Goal: Information Seeking & Learning: Learn about a topic

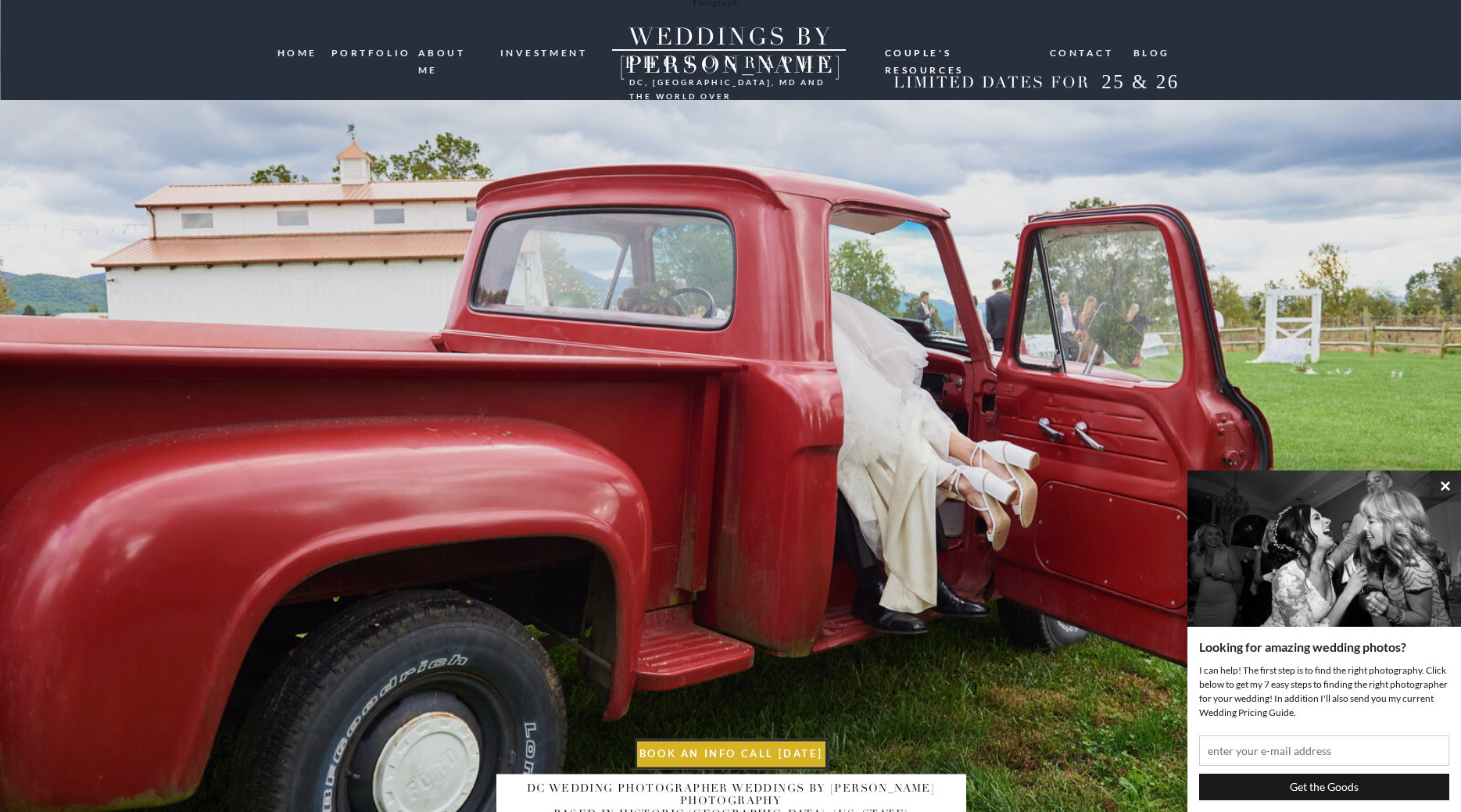
click at [370, 49] on nav "portfolio" at bounding box center [369, 52] width 75 height 15
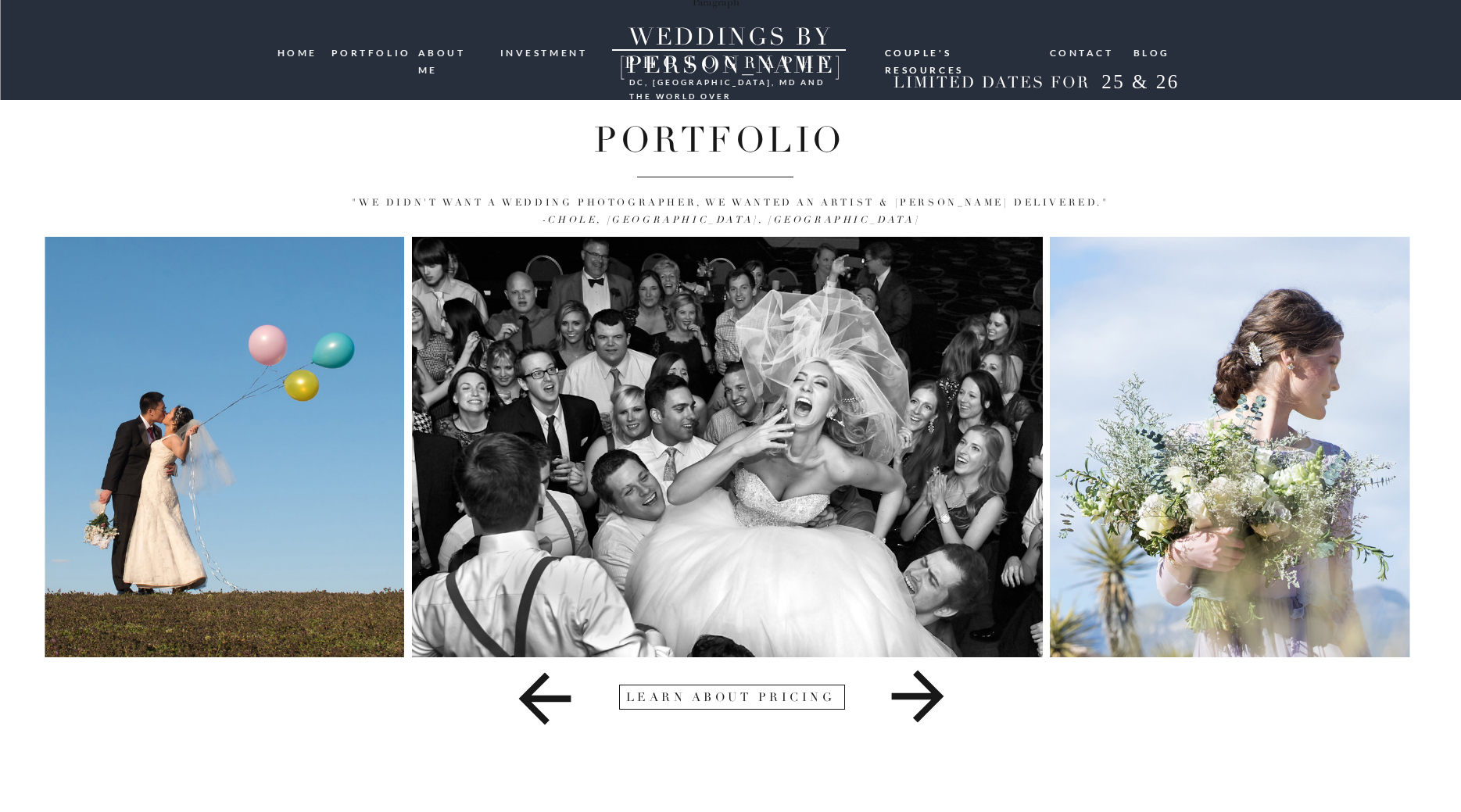
click at [945, 698] on icon at bounding box center [918, 697] width 606 height 79
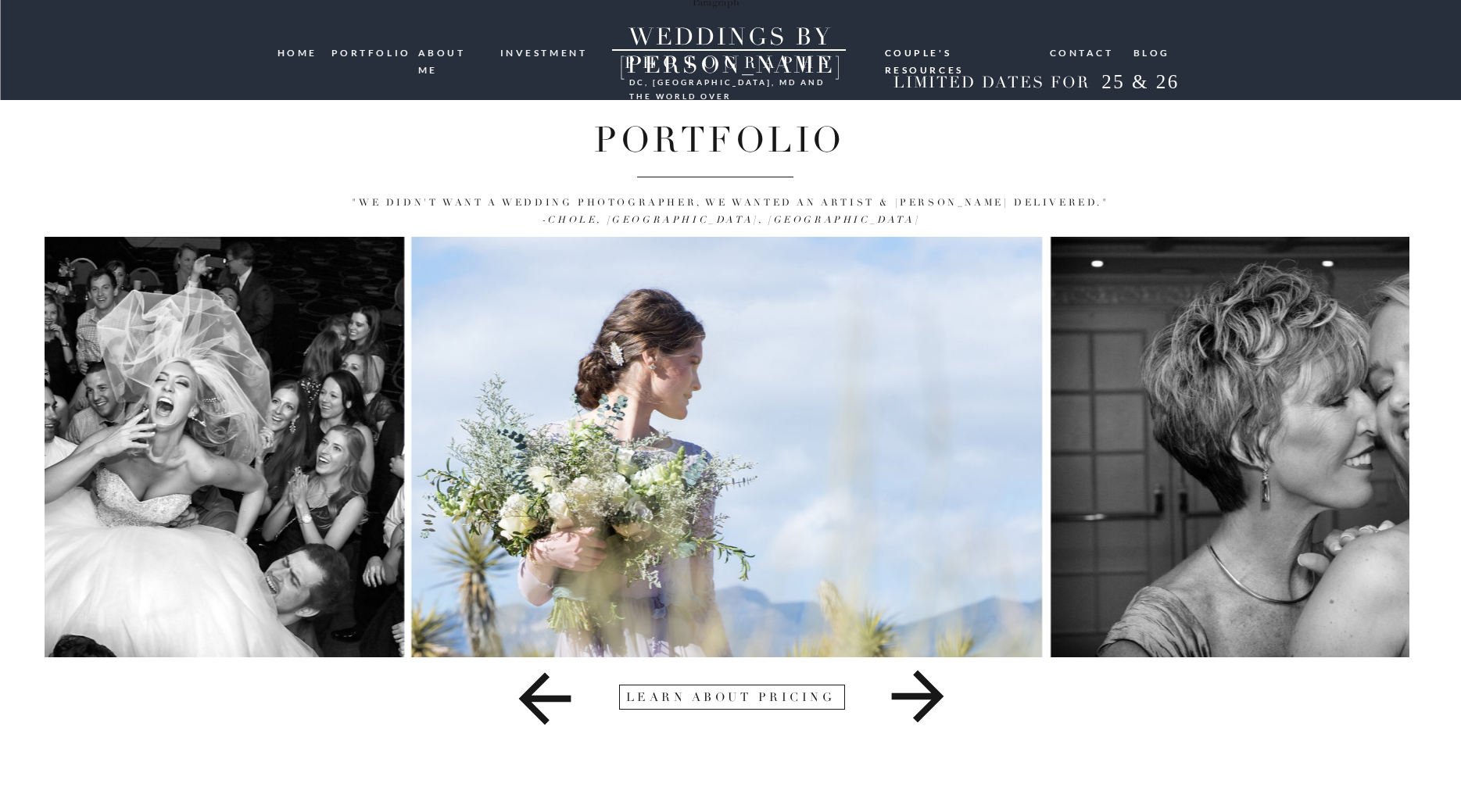
click at [945, 698] on icon at bounding box center [918, 697] width 606 height 79
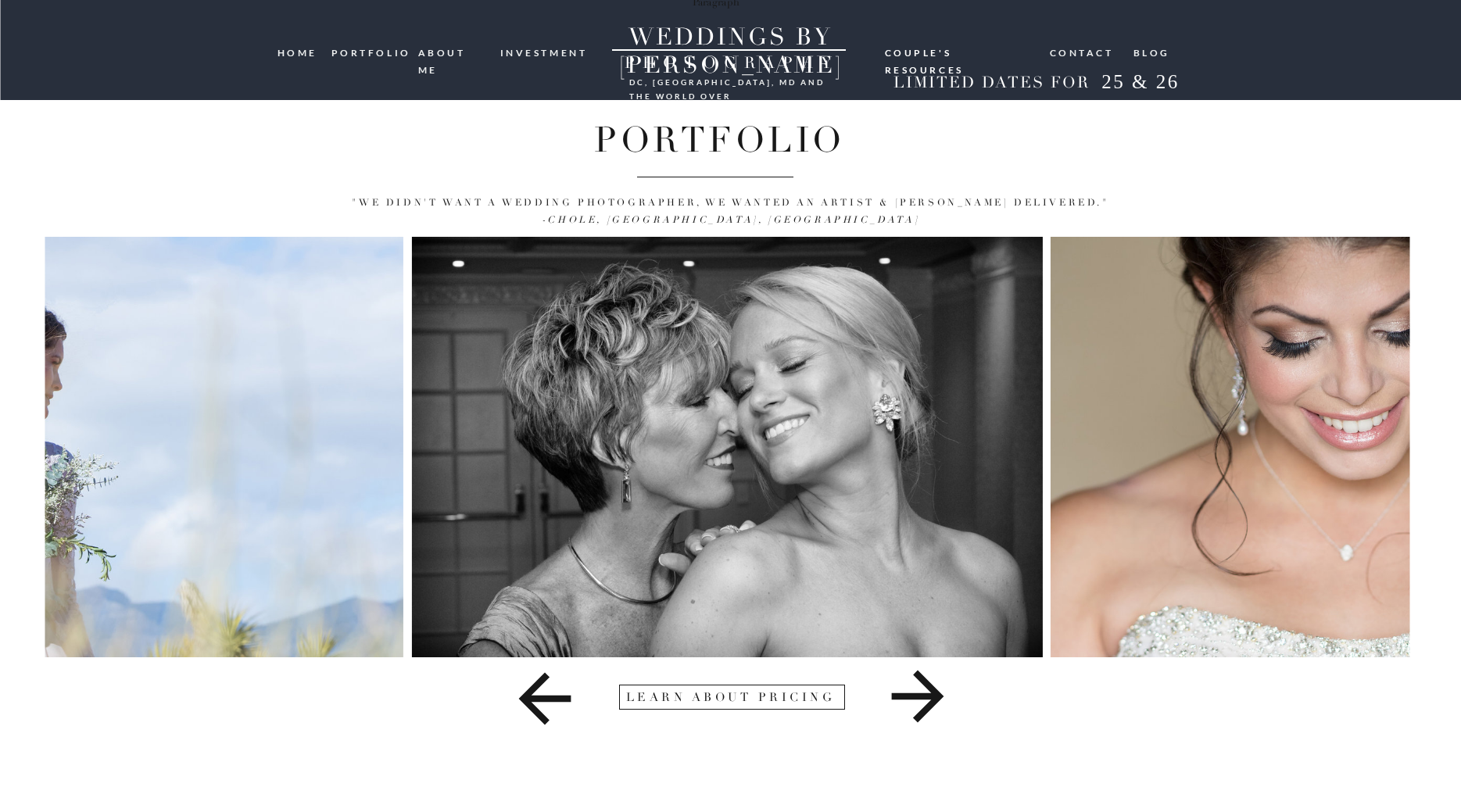
click at [945, 698] on icon at bounding box center [918, 697] width 606 height 79
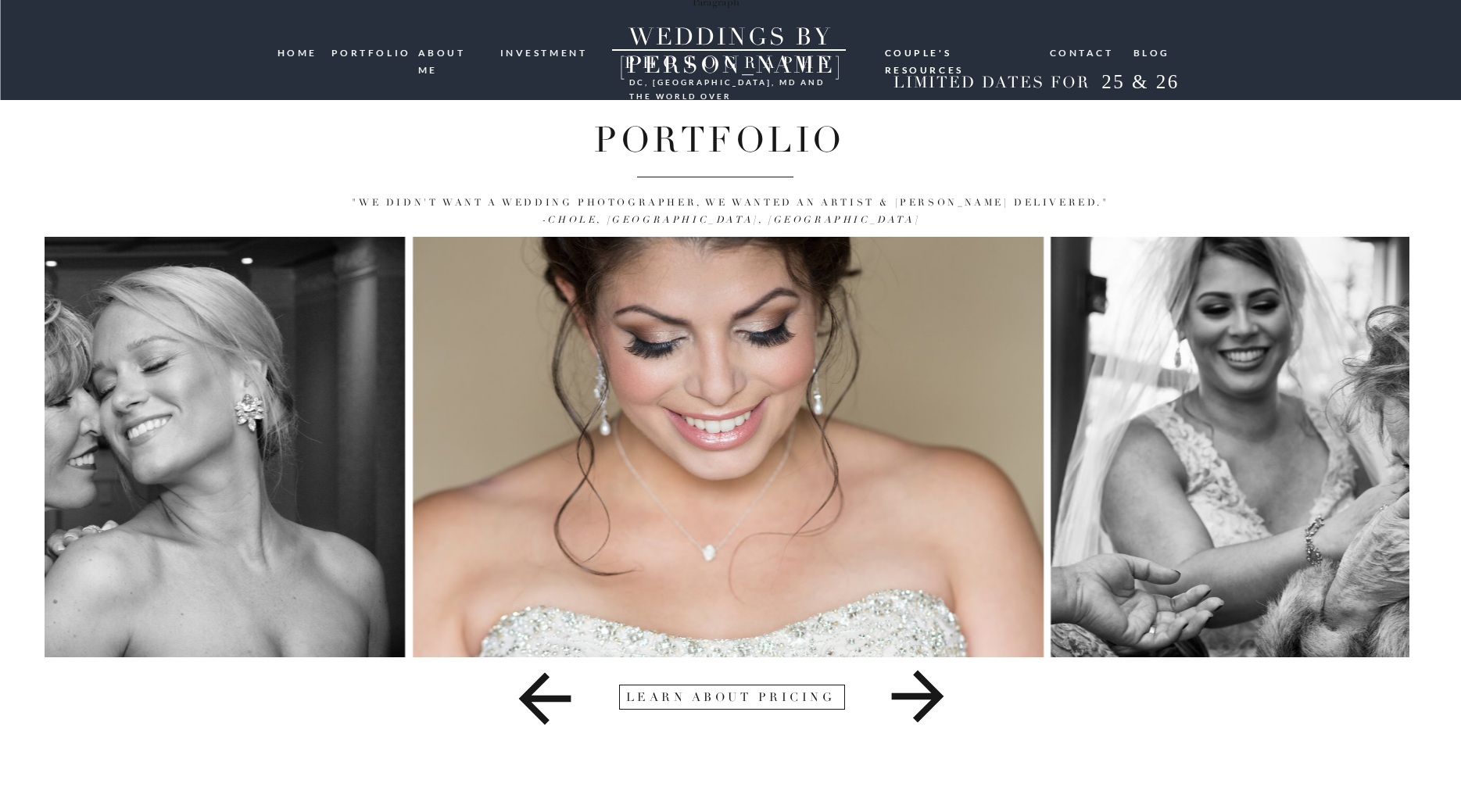
click at [945, 698] on icon at bounding box center [918, 697] width 606 height 79
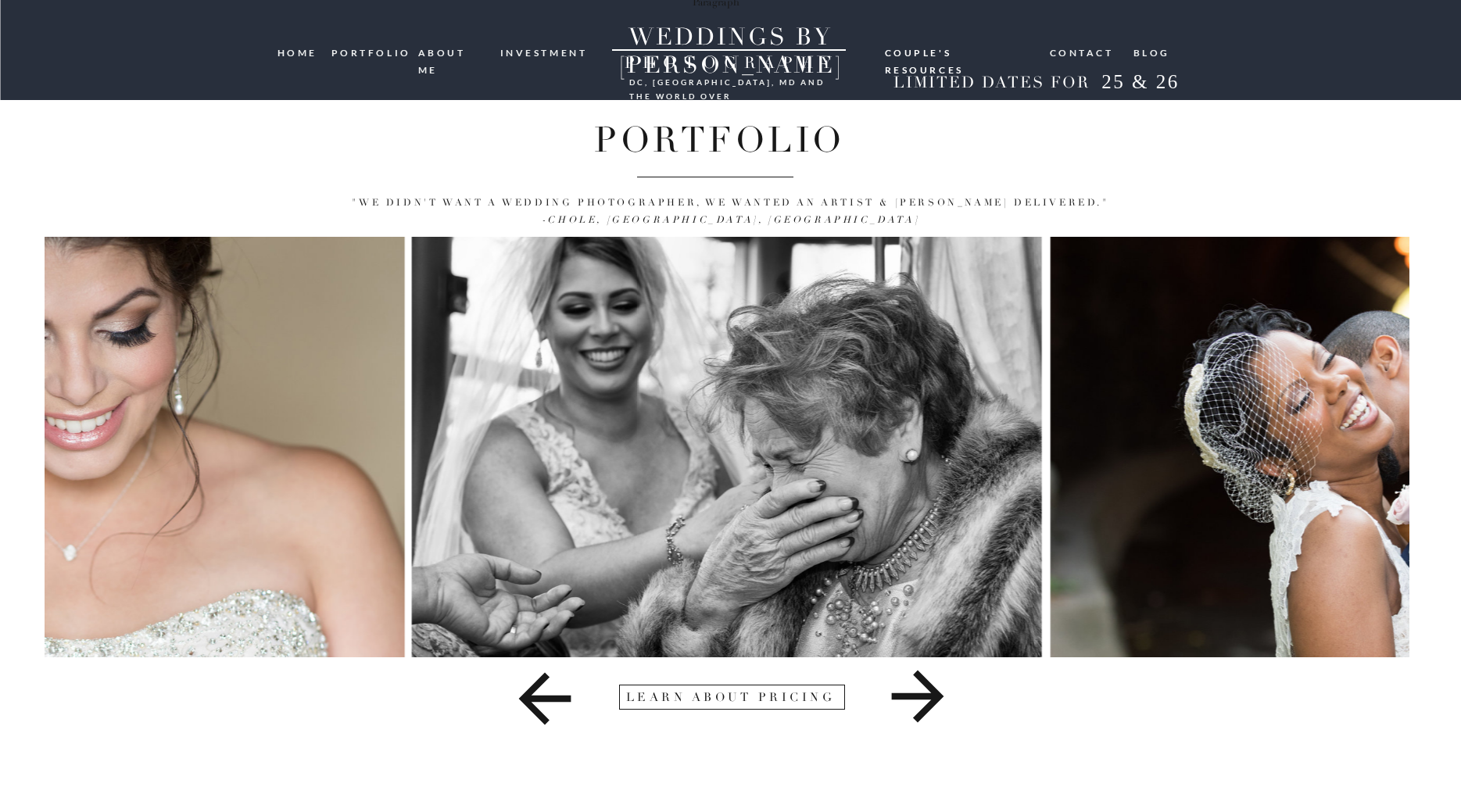
click at [945, 698] on icon at bounding box center [918, 697] width 606 height 79
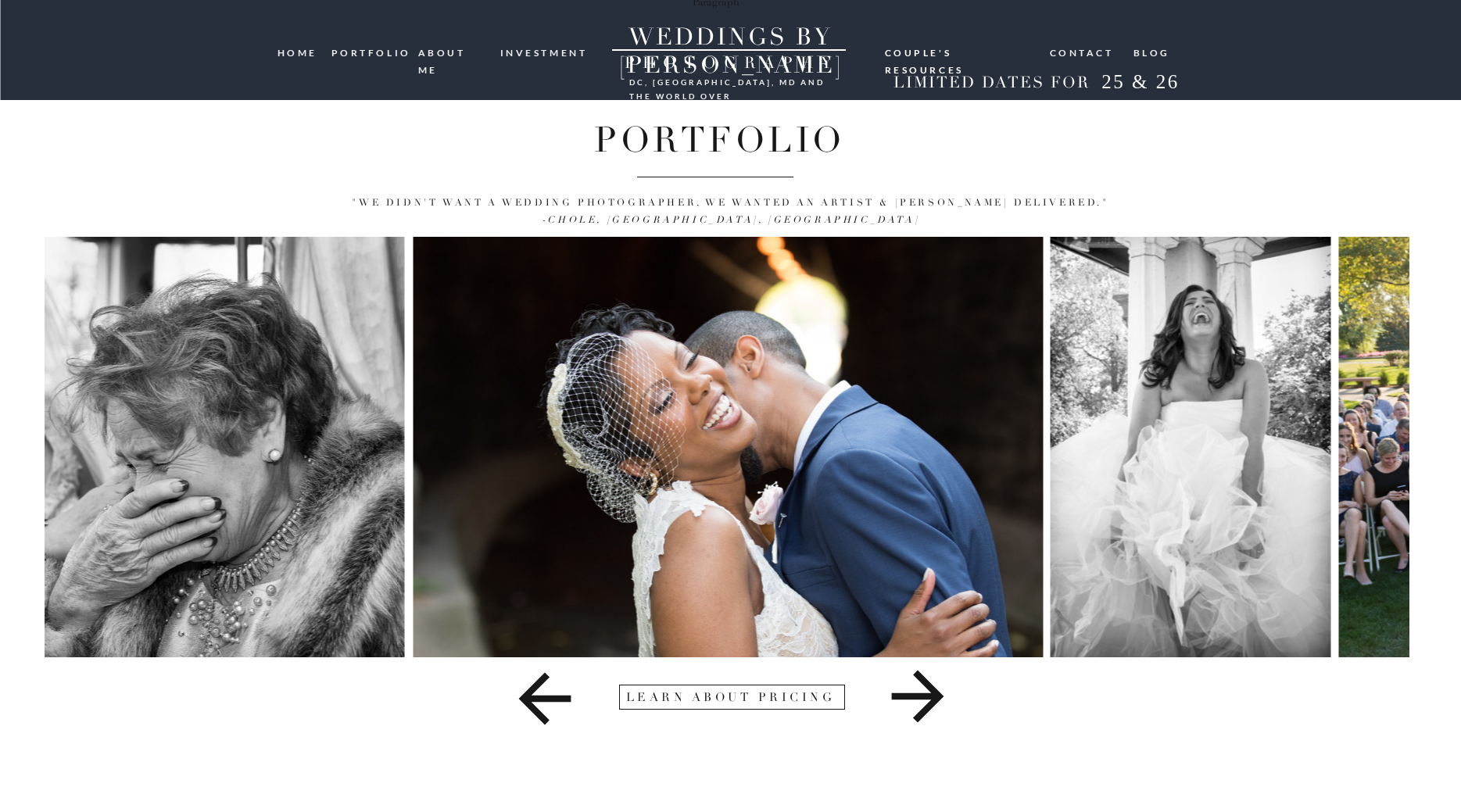
click at [945, 698] on icon at bounding box center [918, 697] width 606 height 79
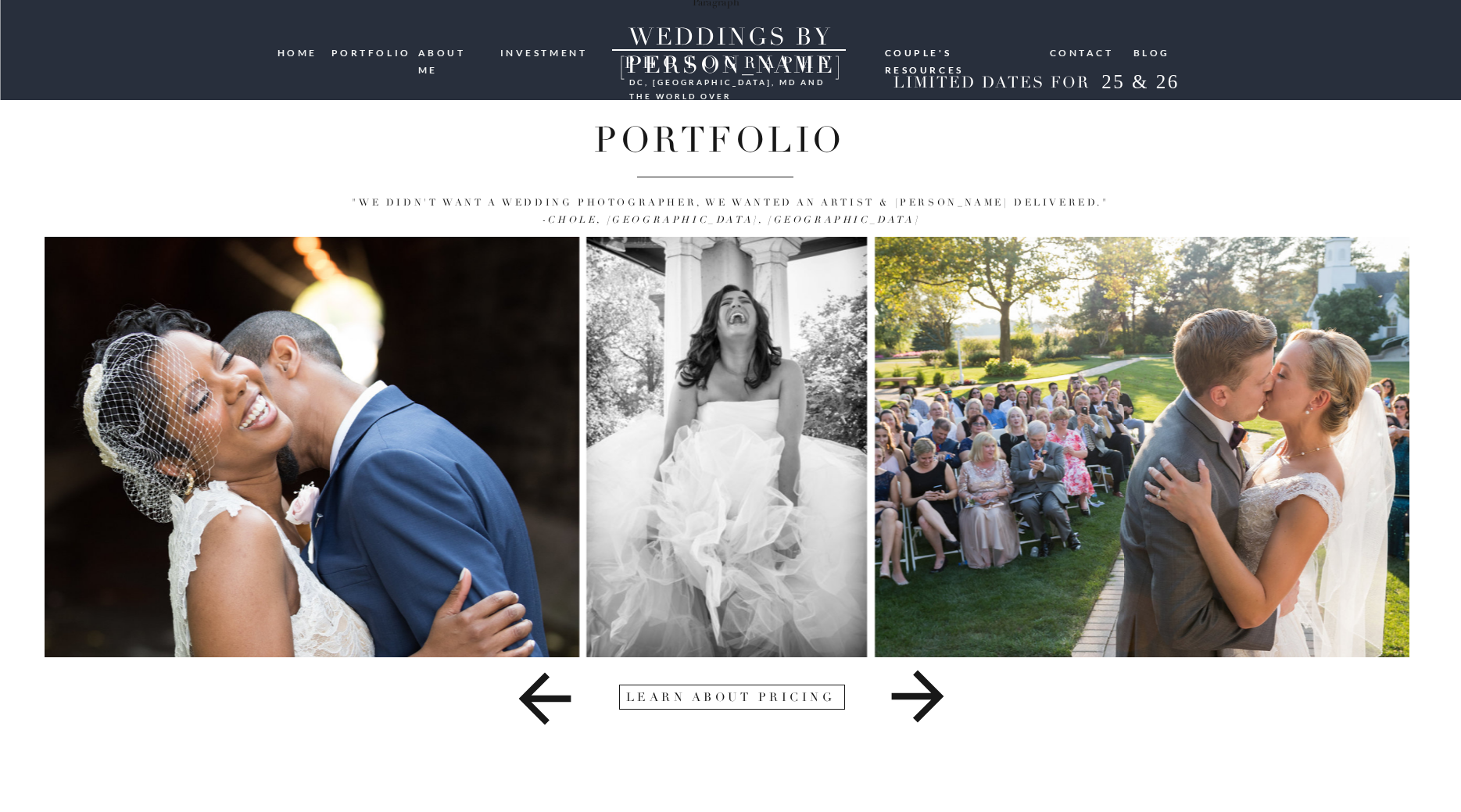
click at [945, 698] on icon at bounding box center [918, 697] width 606 height 79
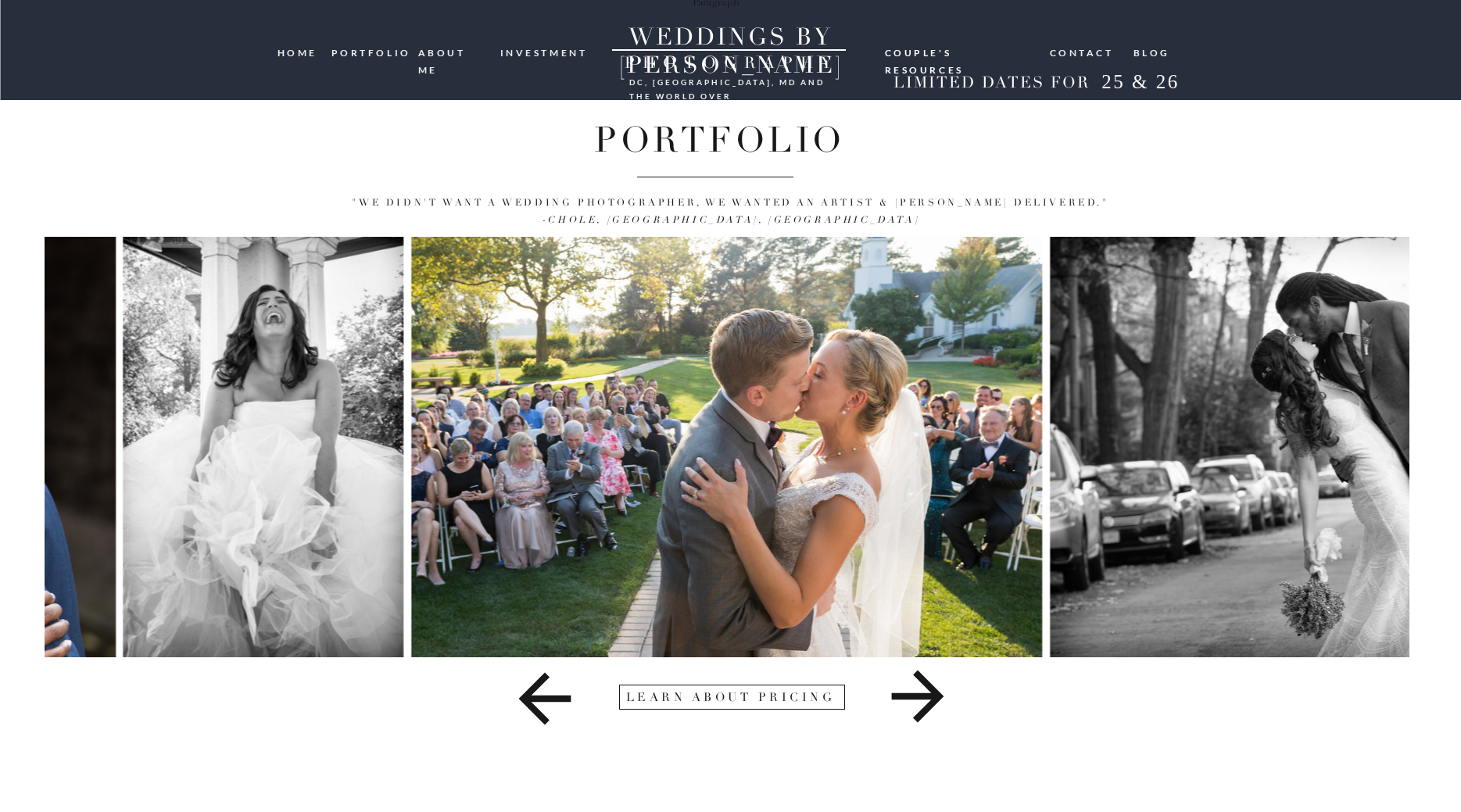
click at [945, 698] on icon at bounding box center [918, 697] width 606 height 79
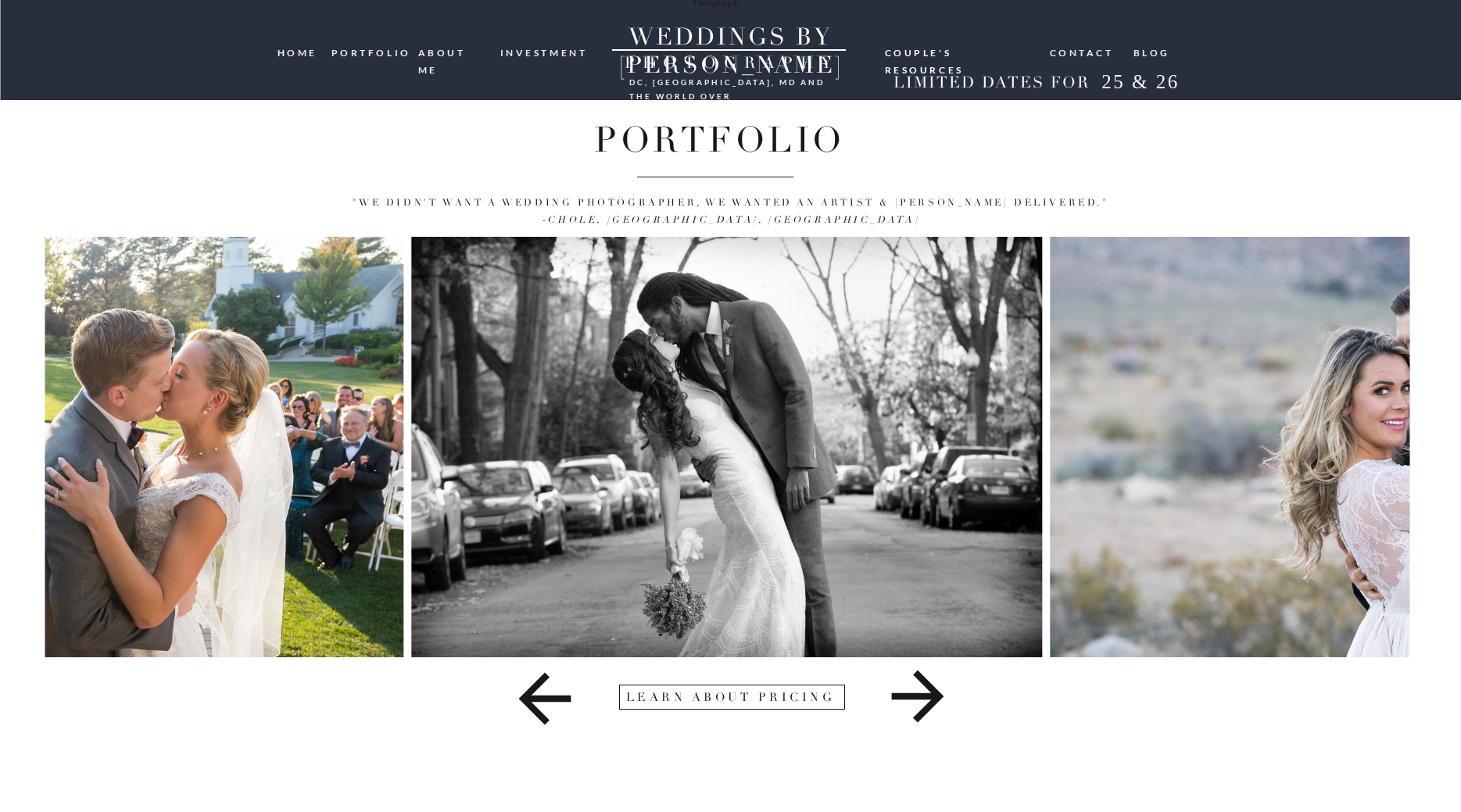
click at [943, 696] on icon at bounding box center [918, 697] width 52 height 52
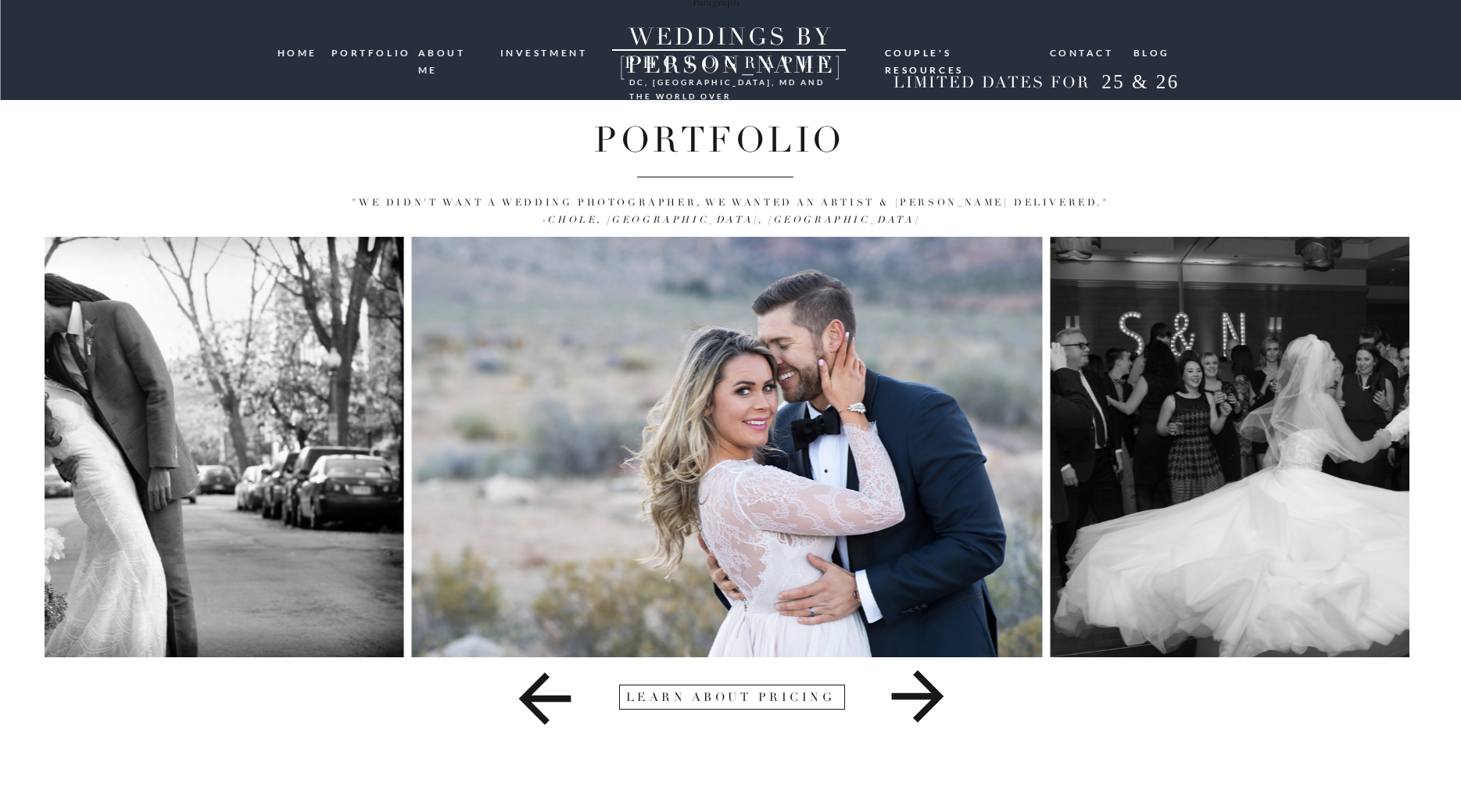
click at [940, 696] on icon at bounding box center [918, 697] width 52 height 52
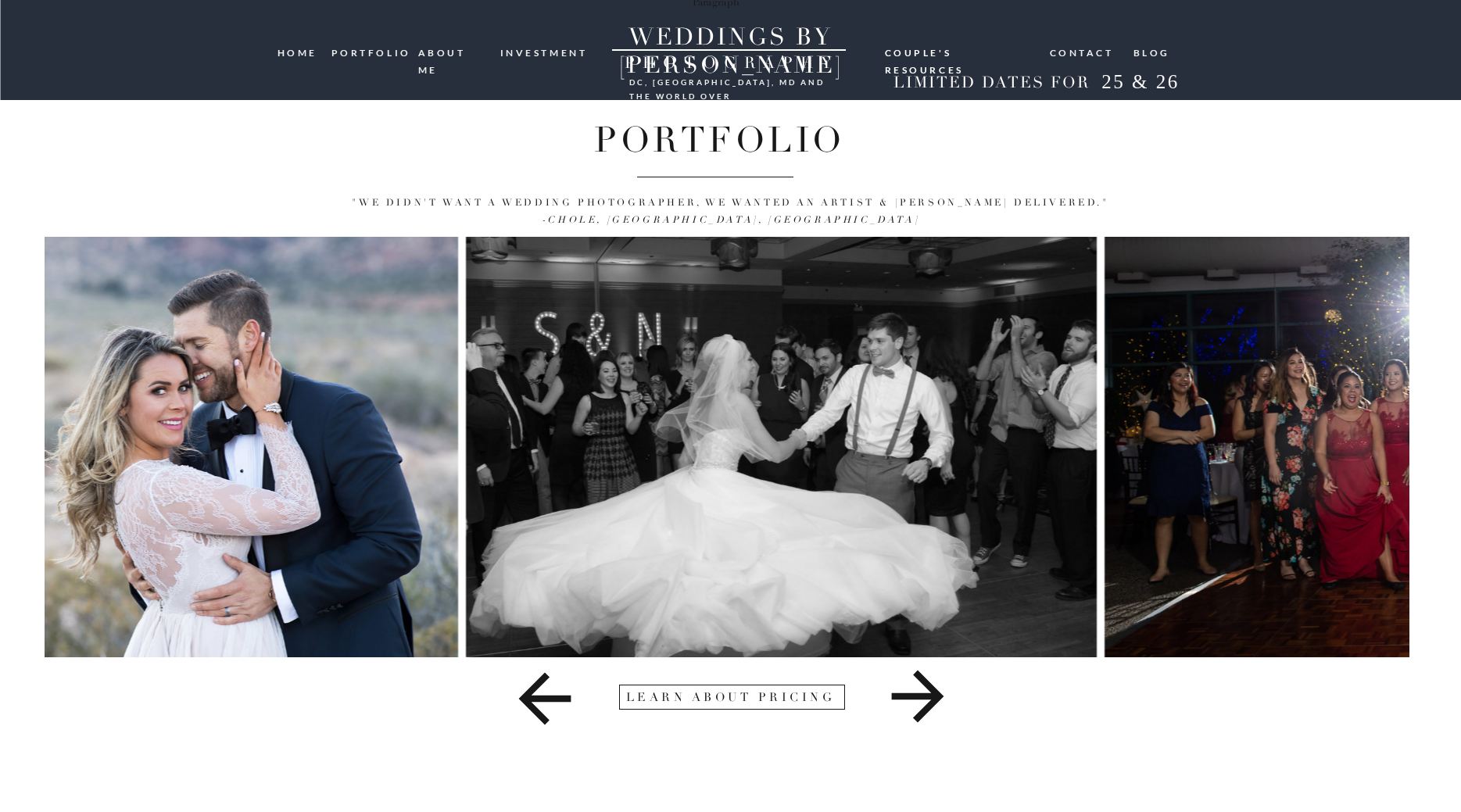
click at [940, 696] on icon at bounding box center [918, 697] width 52 height 52
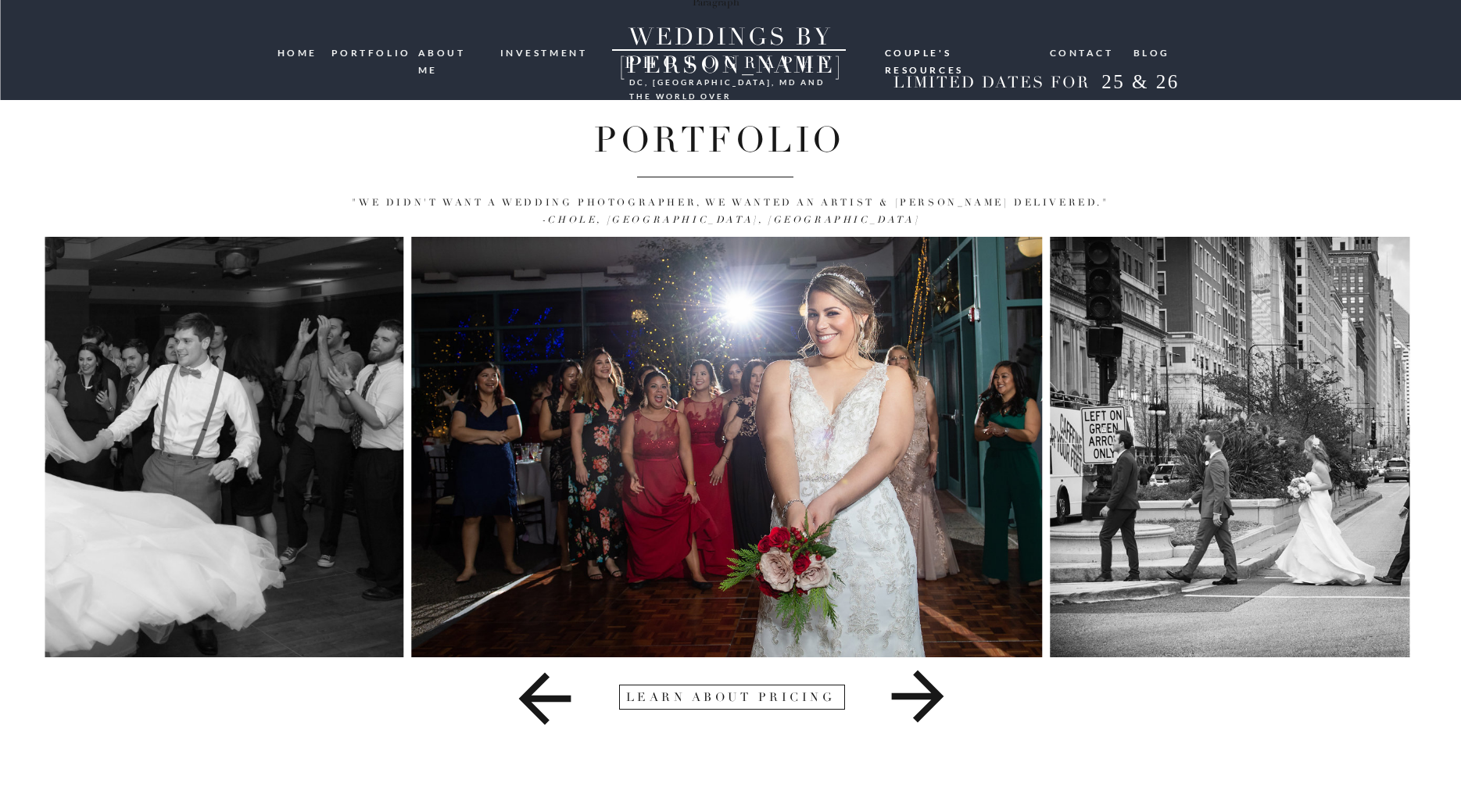
click at [940, 696] on icon at bounding box center [918, 697] width 52 height 52
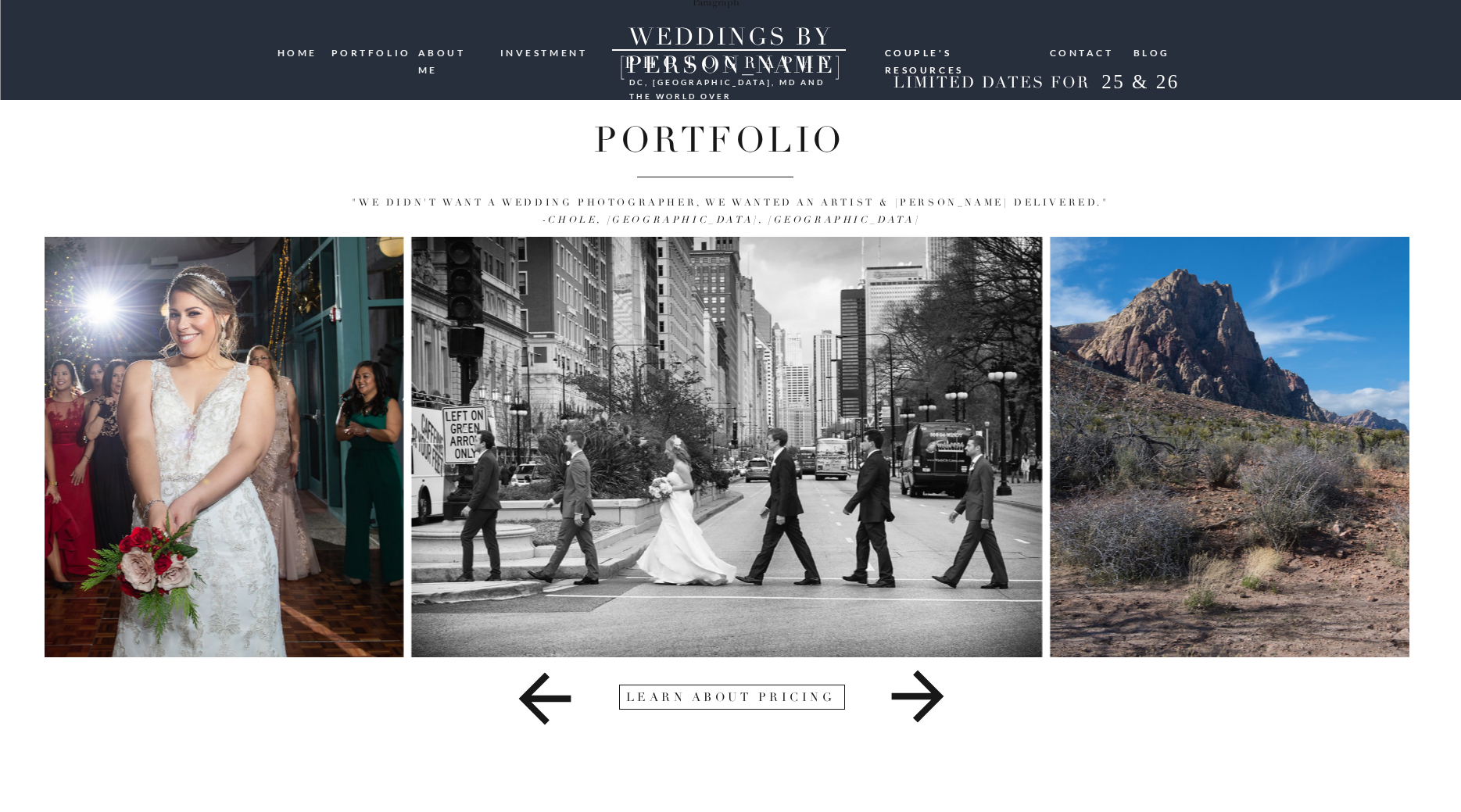
click at [940, 696] on icon at bounding box center [918, 697] width 52 height 52
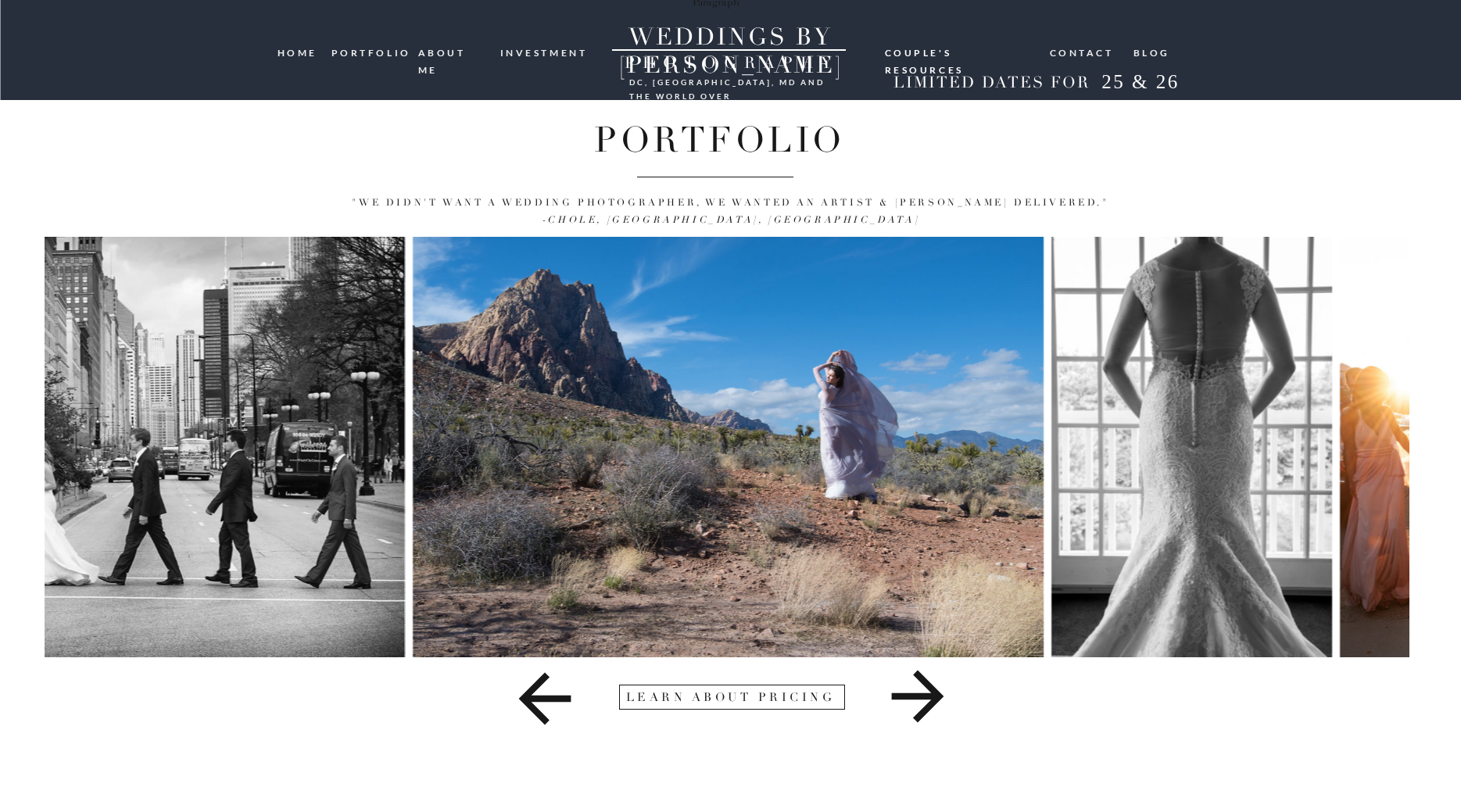
click at [940, 696] on icon at bounding box center [918, 697] width 52 height 52
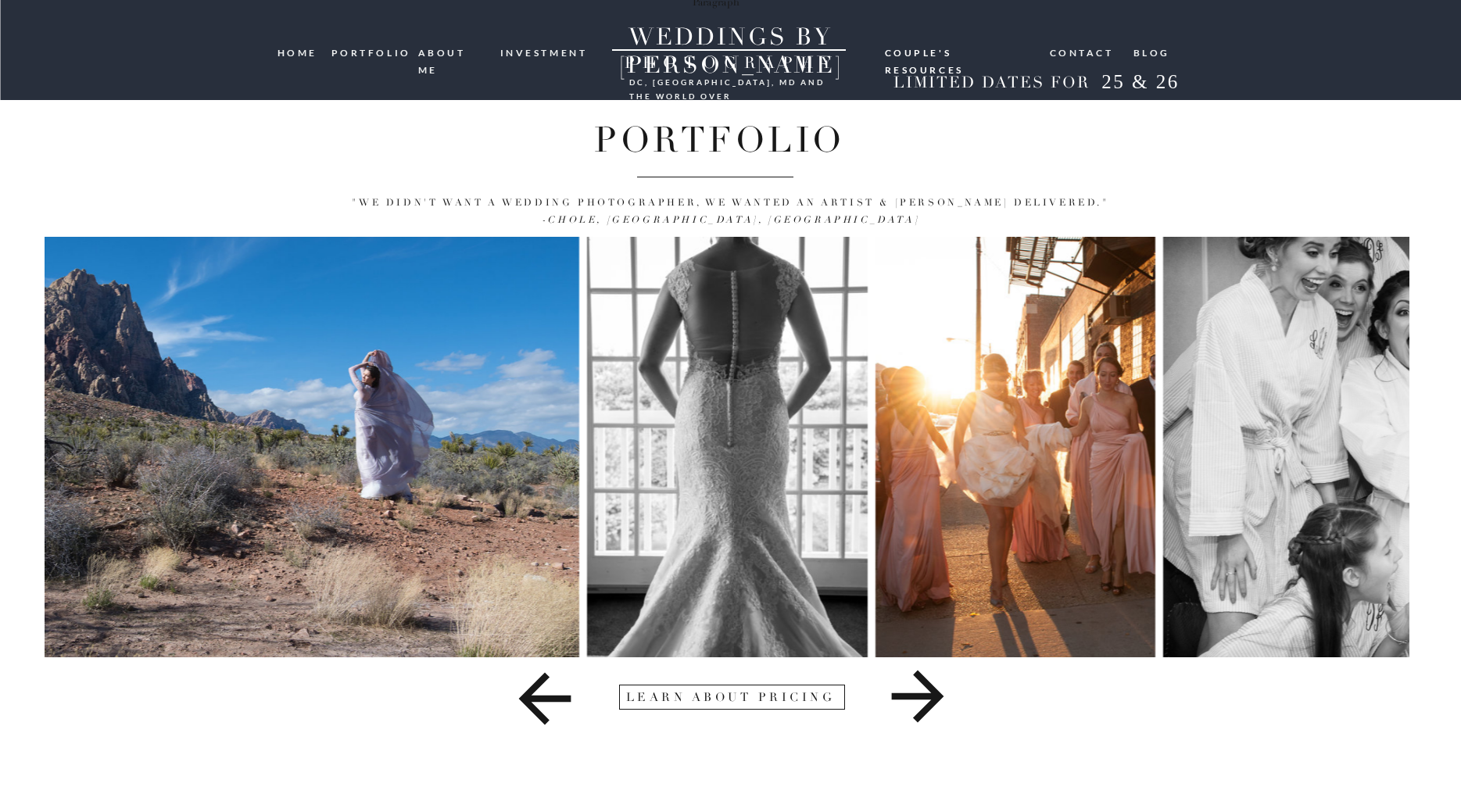
click at [940, 696] on icon at bounding box center [918, 697] width 52 height 52
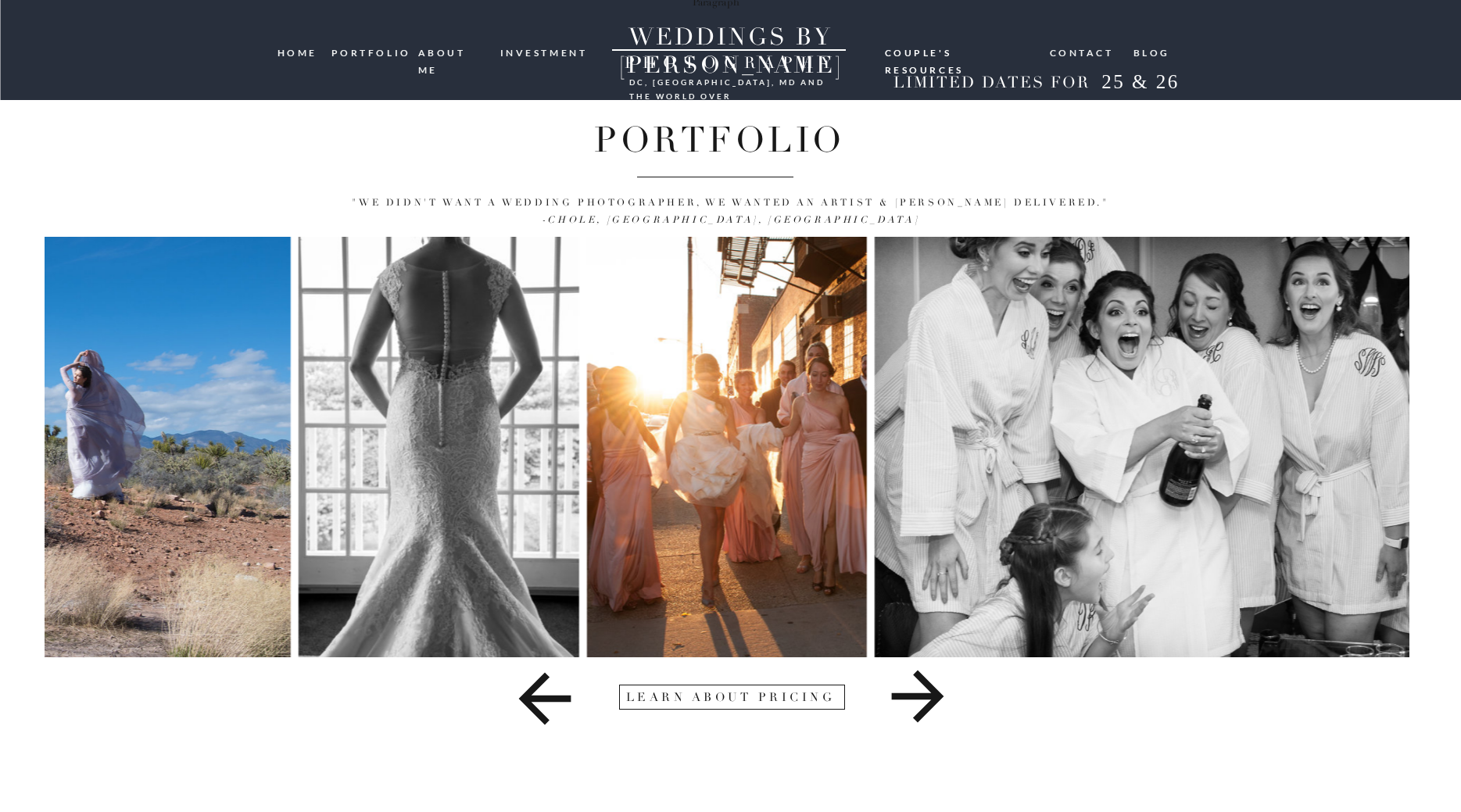
click at [940, 696] on icon at bounding box center [918, 697] width 52 height 52
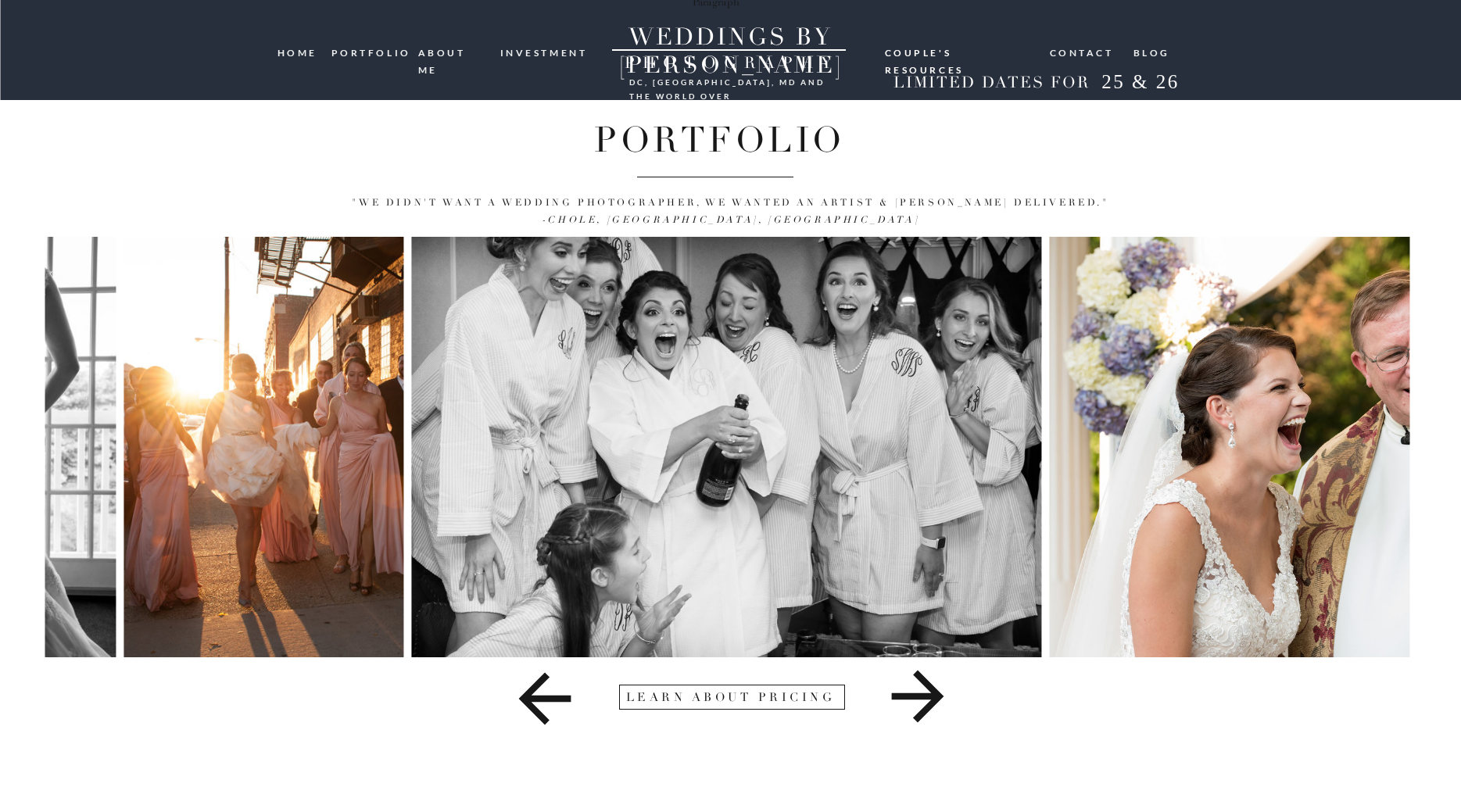
click at [940, 696] on icon at bounding box center [918, 697] width 52 height 52
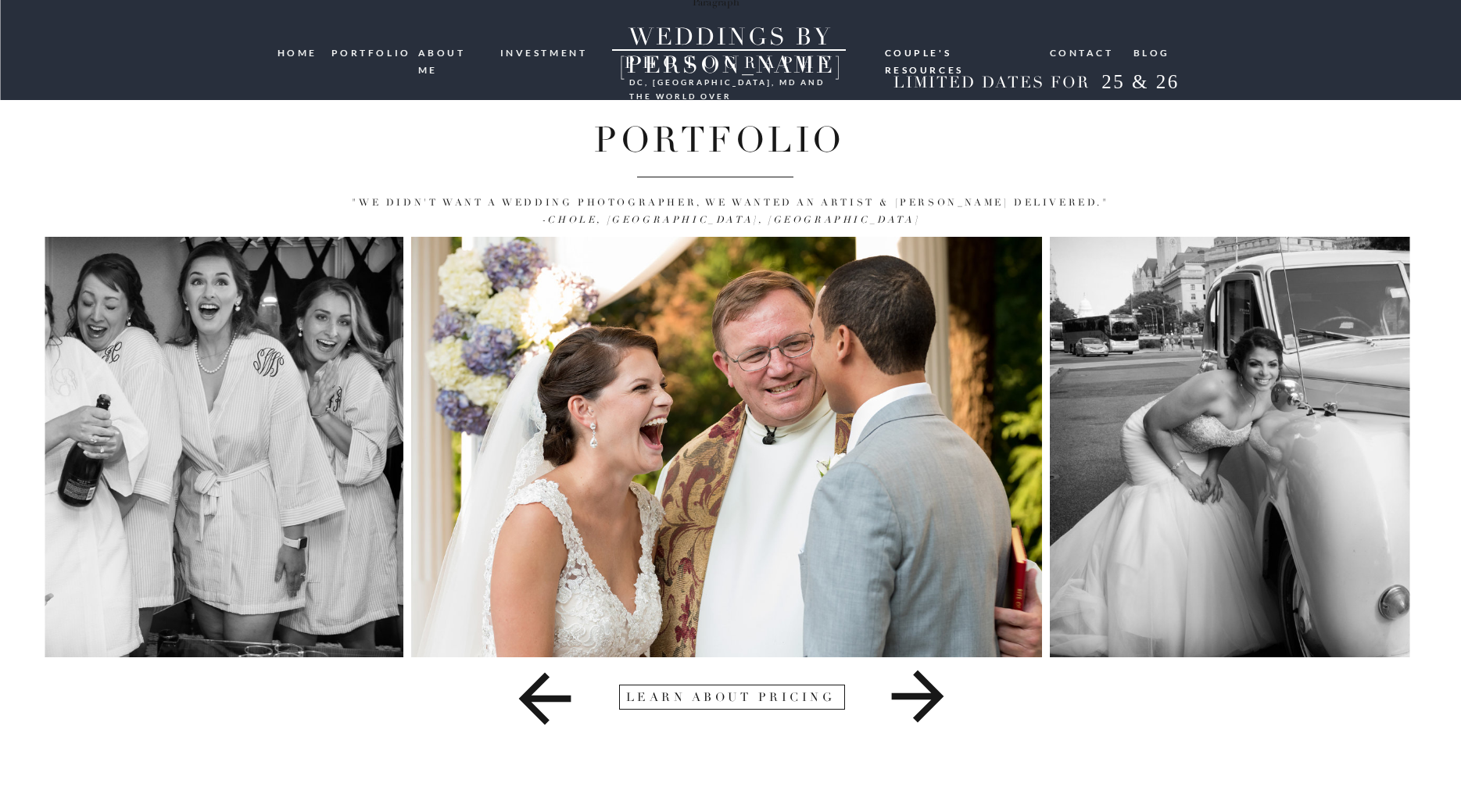
click at [940, 696] on icon at bounding box center [918, 697] width 52 height 52
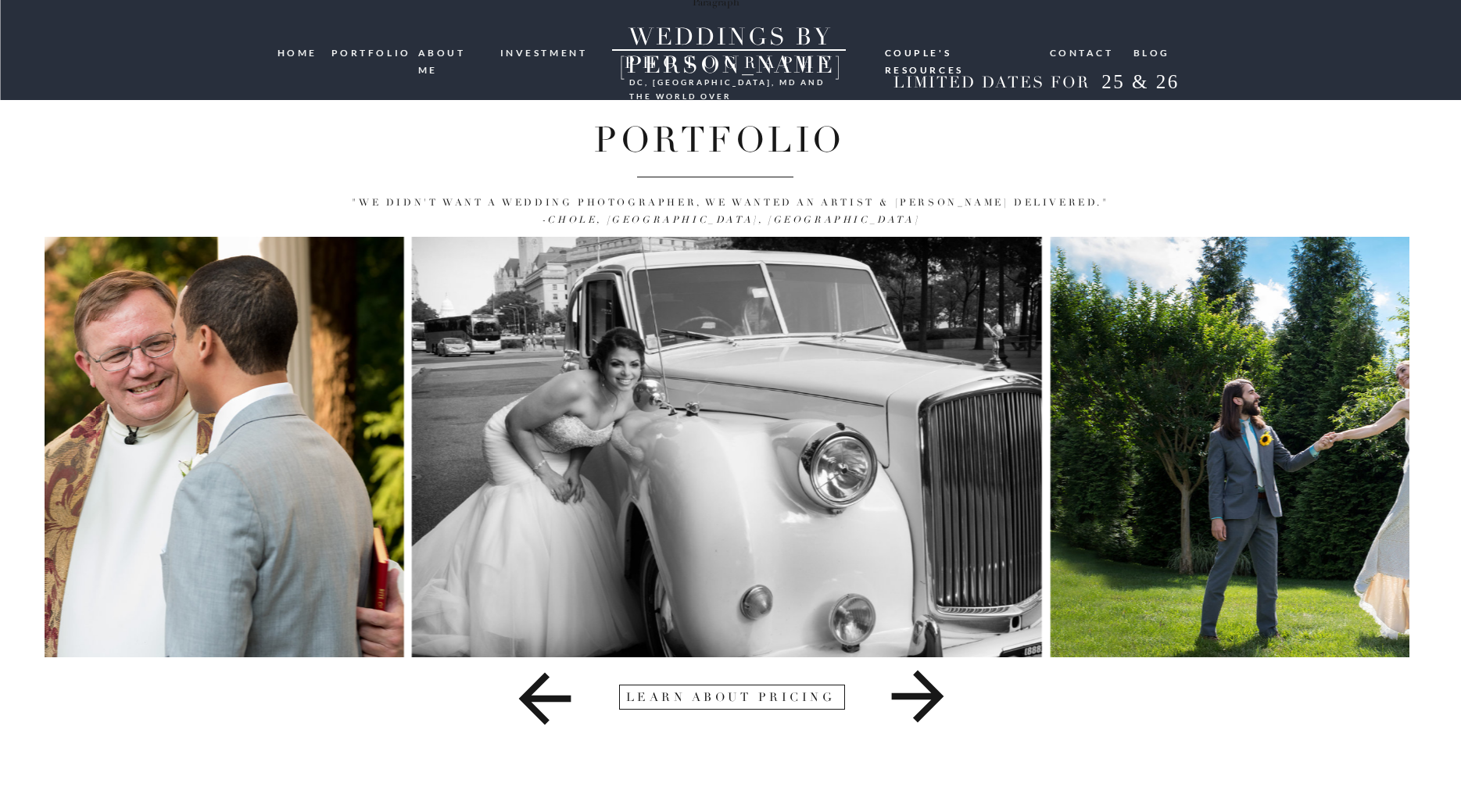
click at [940, 696] on icon at bounding box center [918, 697] width 52 height 52
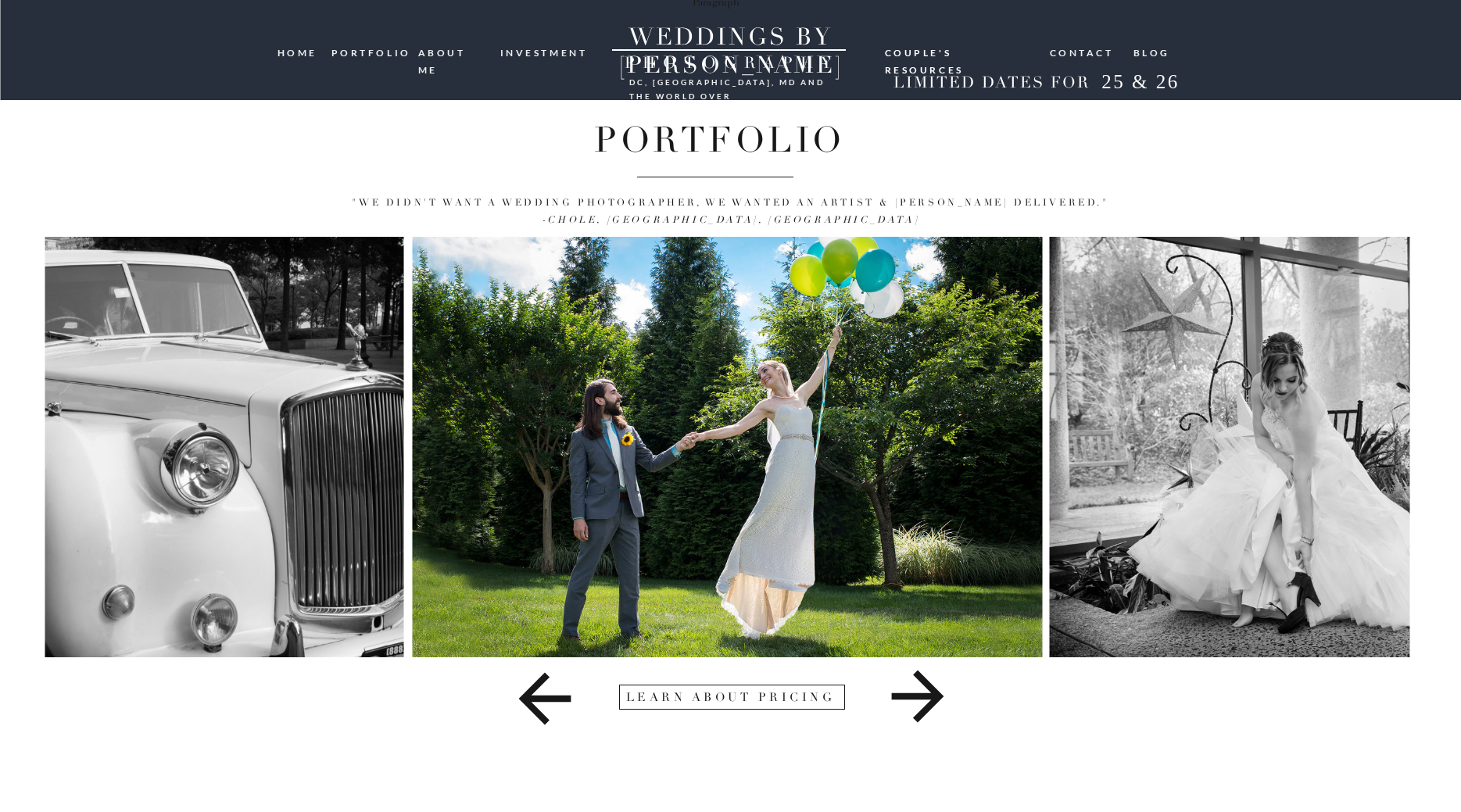
click at [940, 696] on icon at bounding box center [918, 697] width 52 height 52
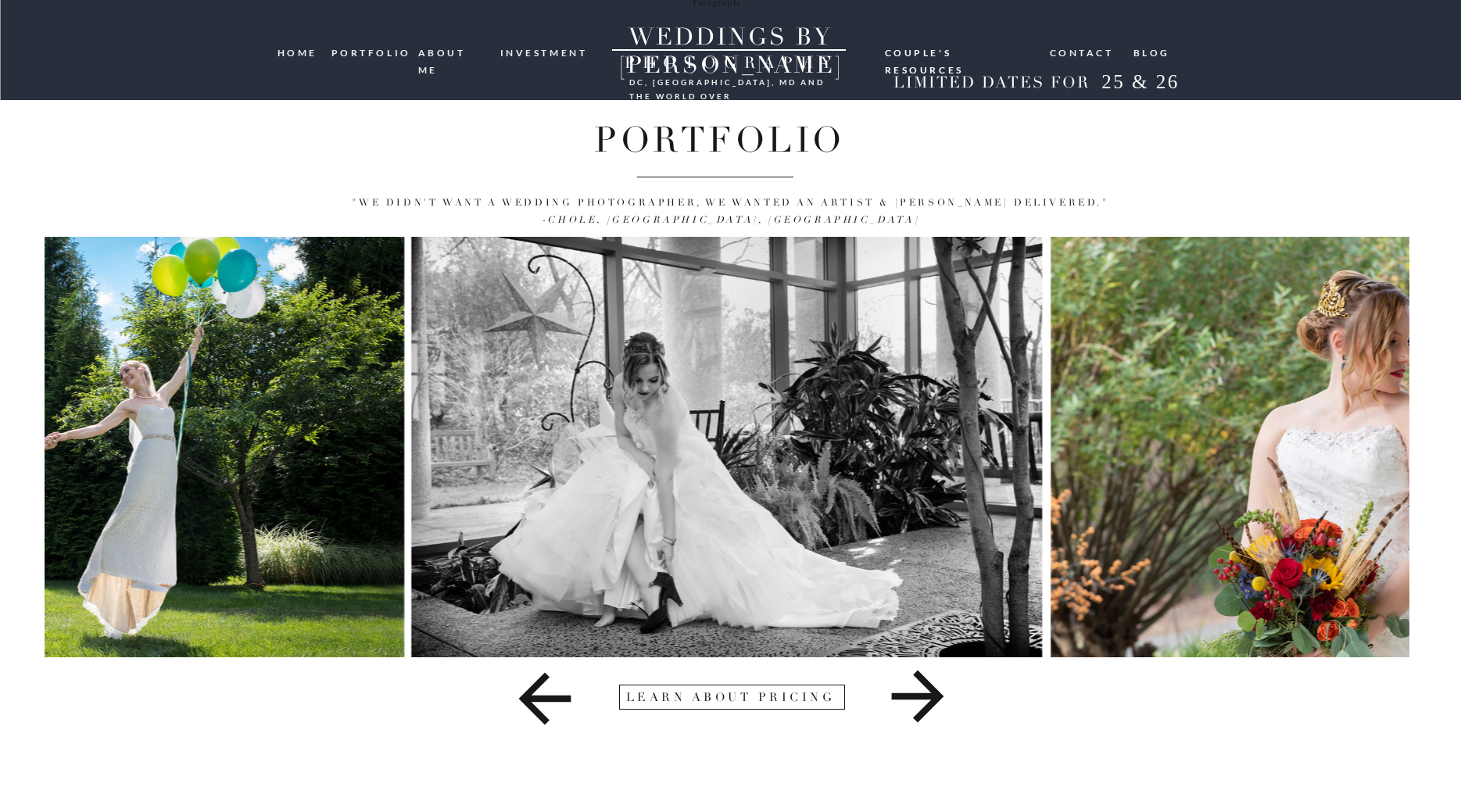
click at [940, 696] on icon at bounding box center [918, 697] width 52 height 52
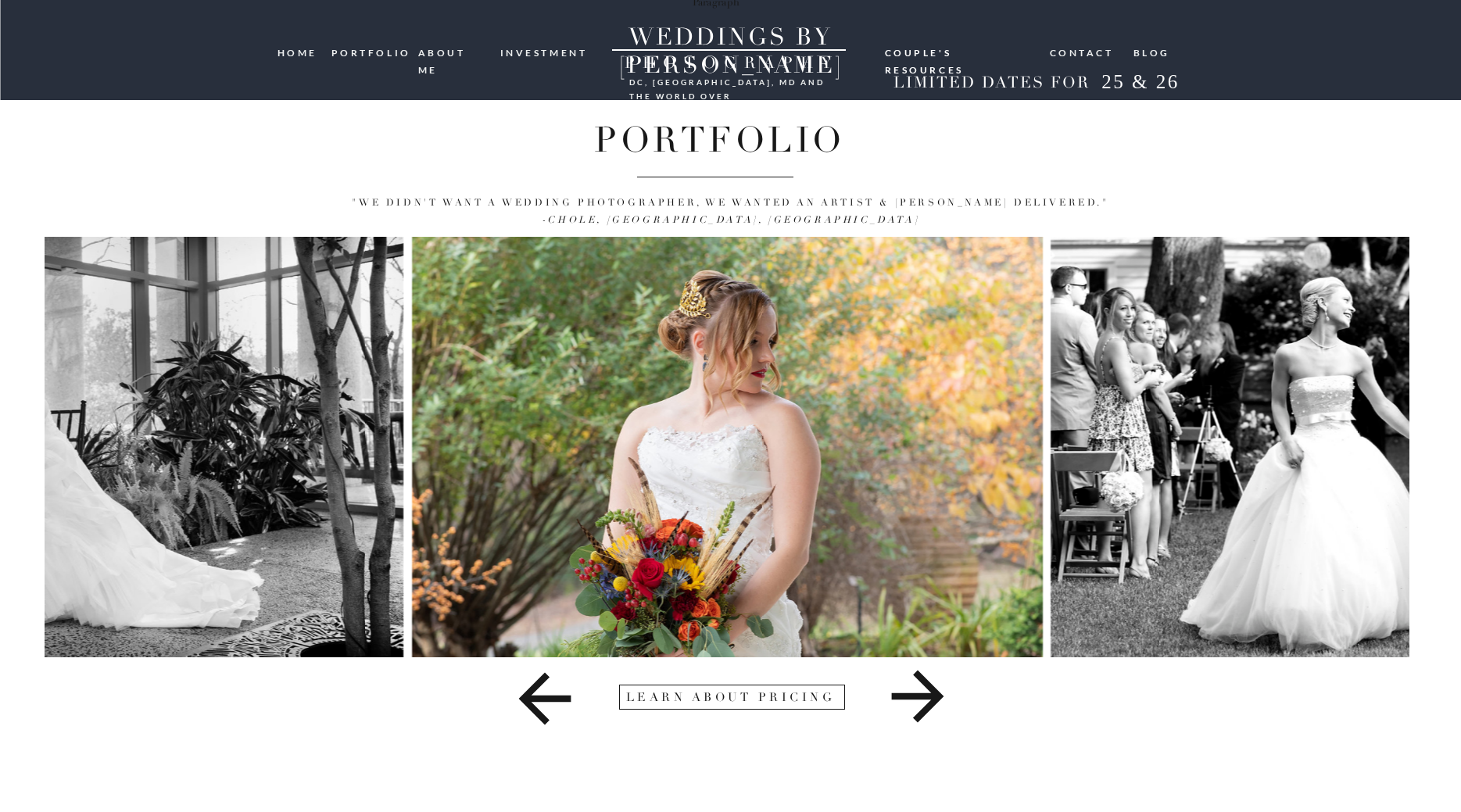
click at [940, 696] on icon at bounding box center [918, 697] width 52 height 52
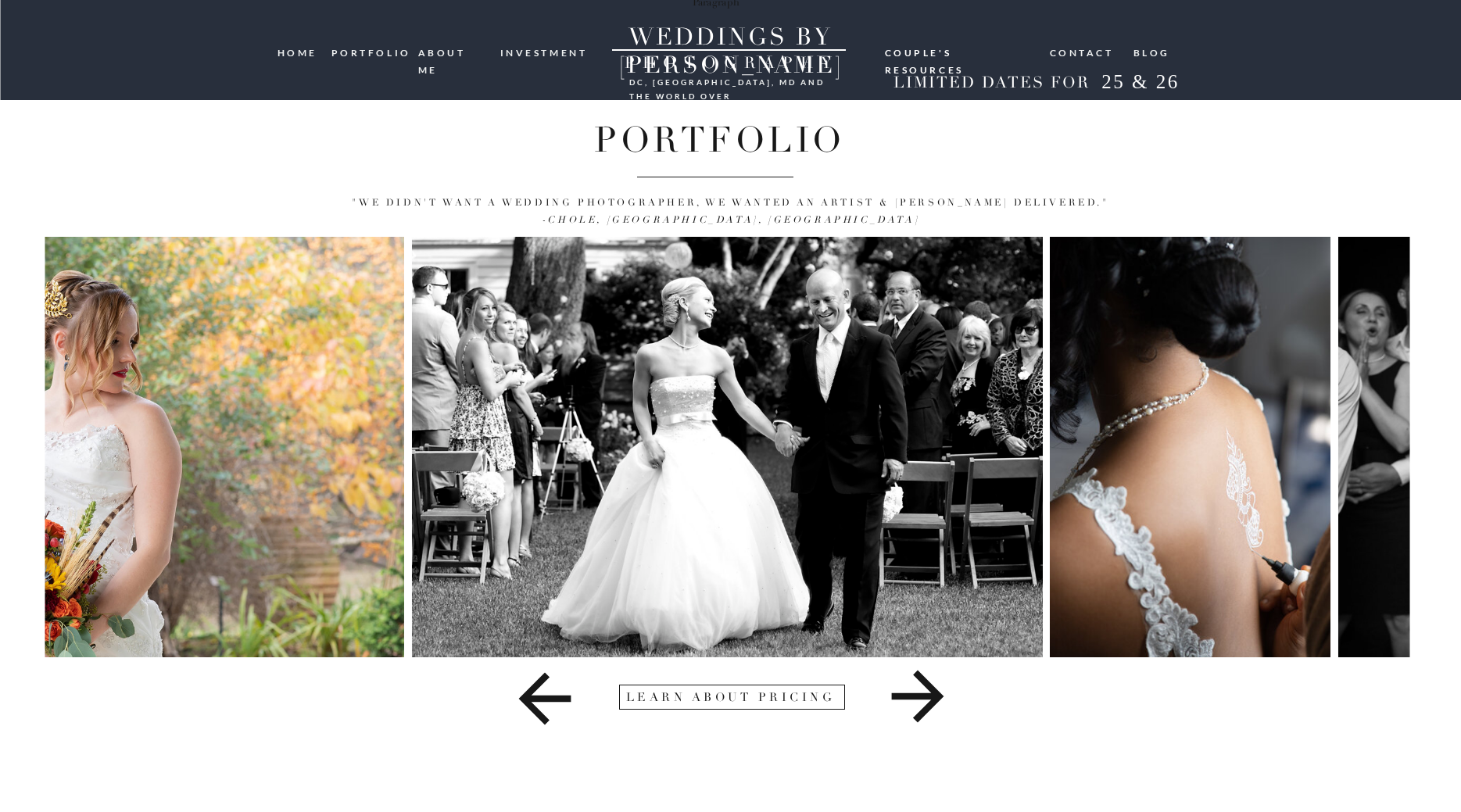
click at [940, 696] on icon at bounding box center [918, 697] width 52 height 52
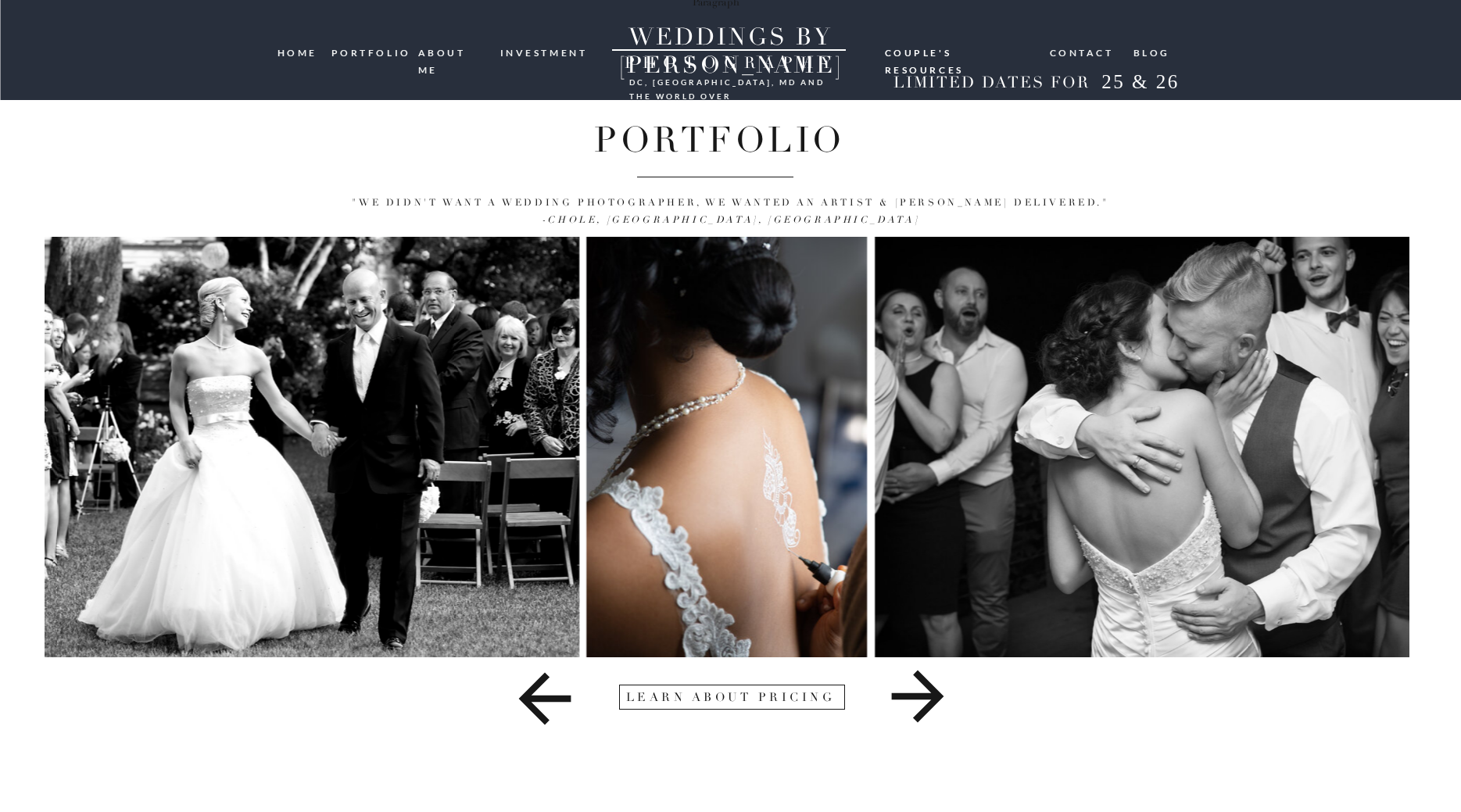
click at [940, 696] on icon at bounding box center [918, 697] width 52 height 52
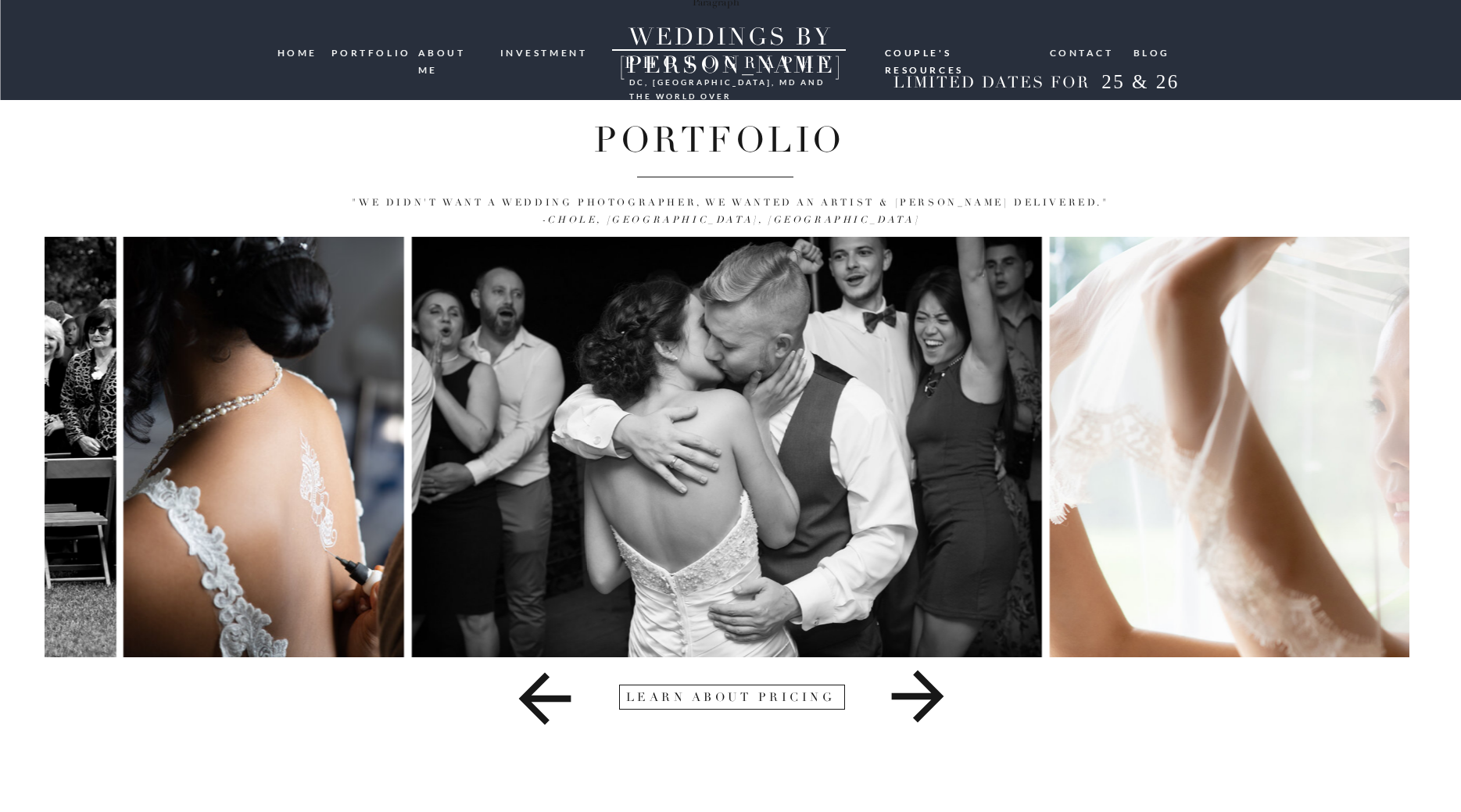
click at [940, 696] on icon at bounding box center [918, 697] width 52 height 52
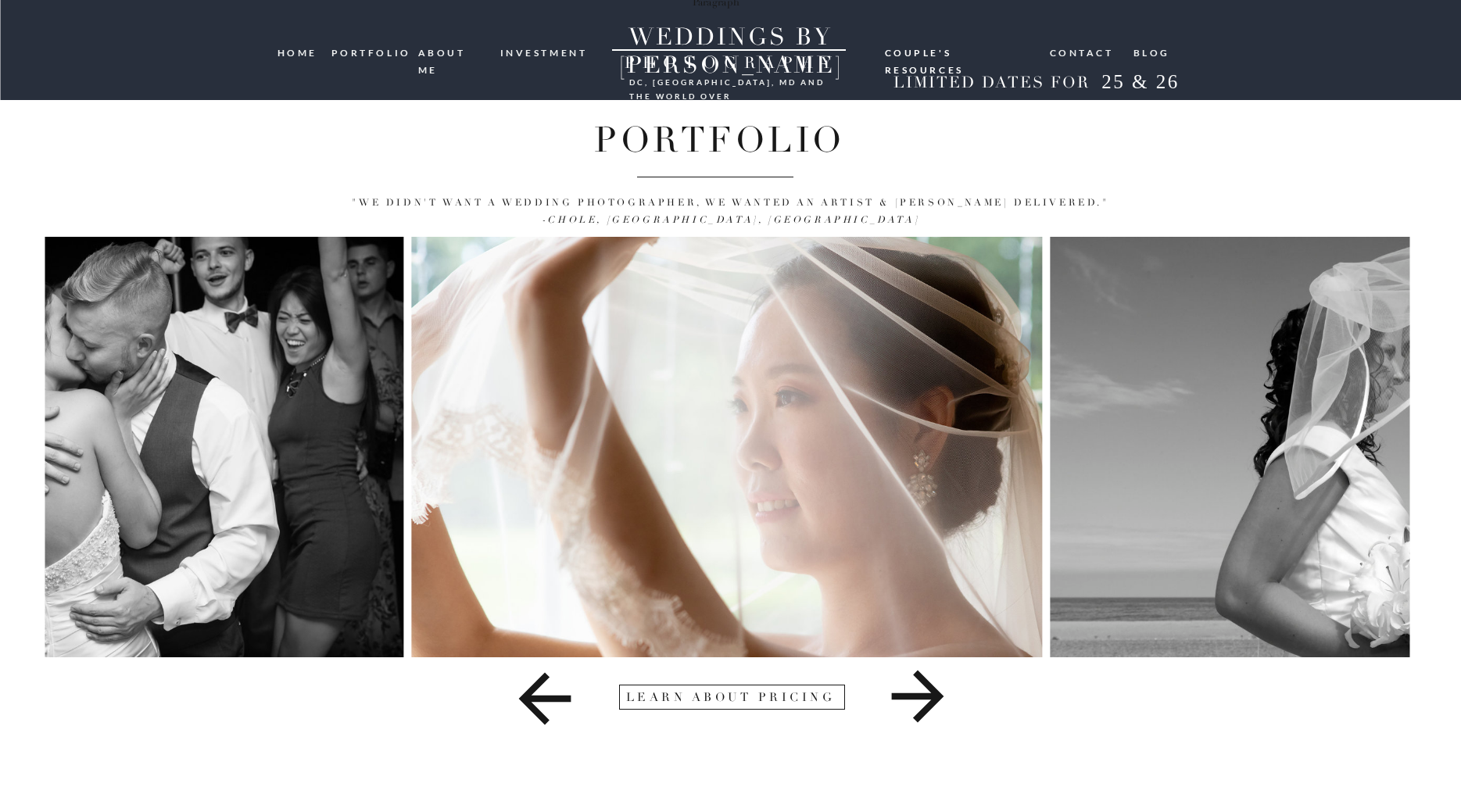
click at [940, 696] on icon at bounding box center [918, 697] width 52 height 52
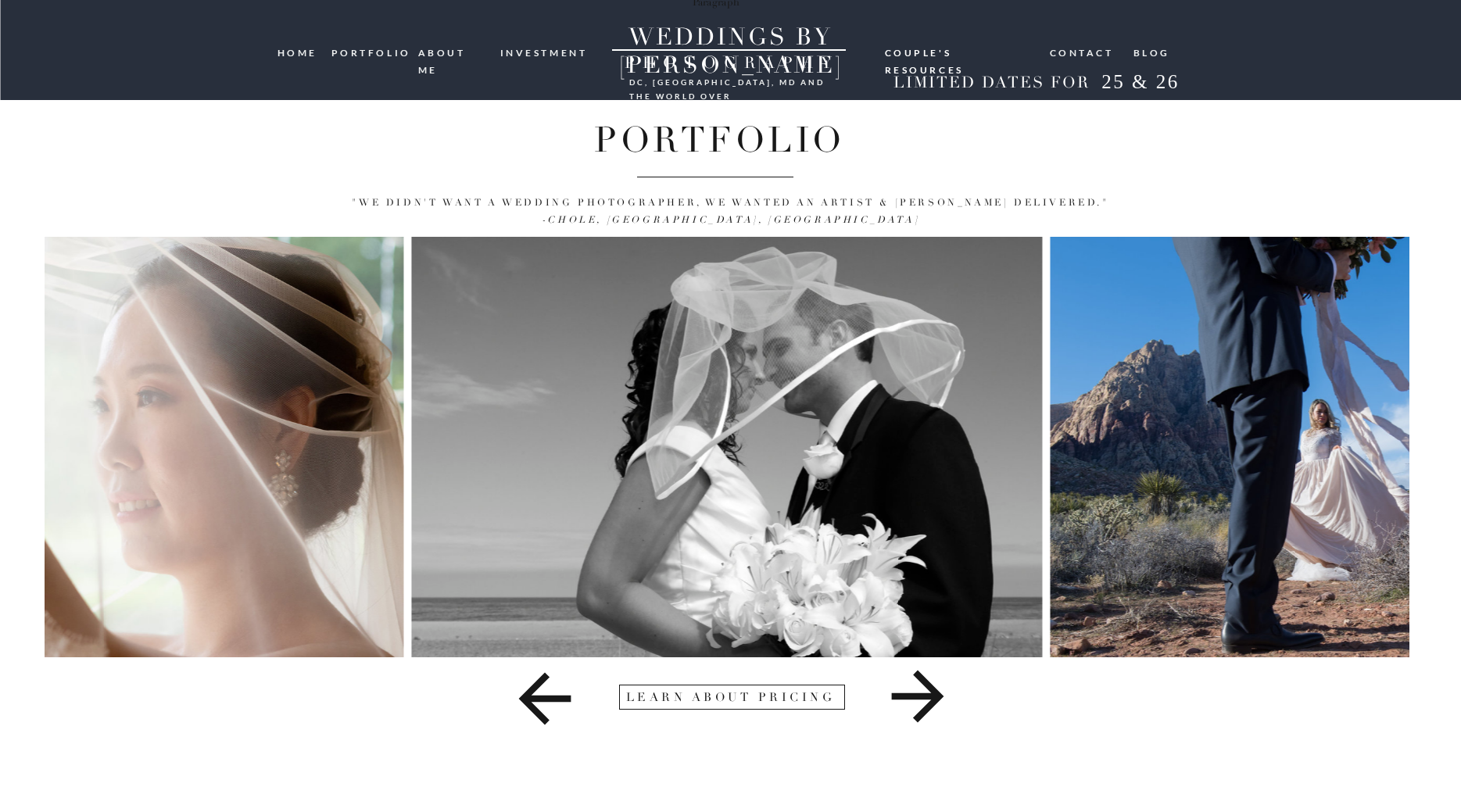
click at [940, 696] on icon at bounding box center [918, 697] width 52 height 52
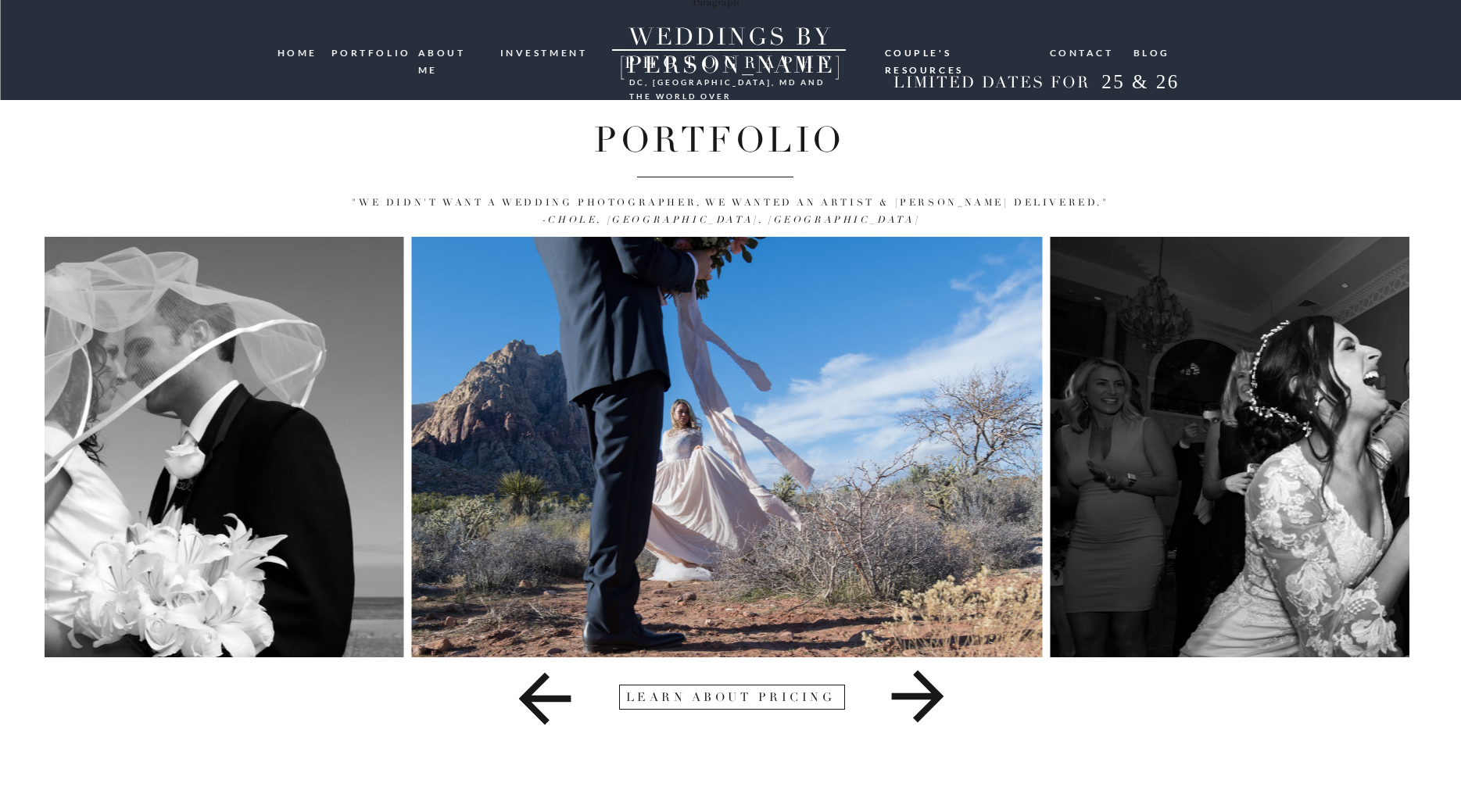
click at [940, 696] on icon at bounding box center [918, 697] width 52 height 52
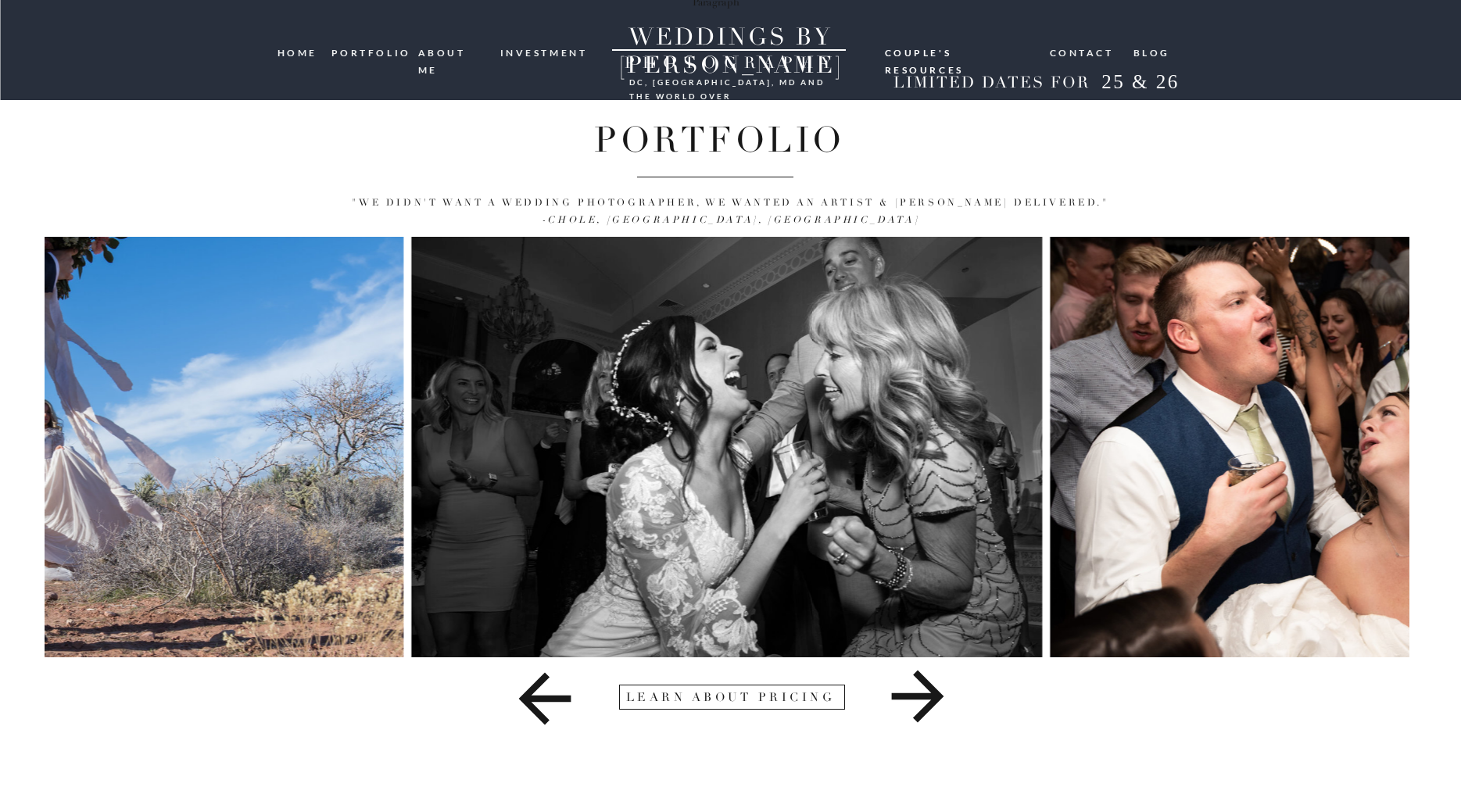
click at [940, 696] on icon at bounding box center [918, 697] width 52 height 52
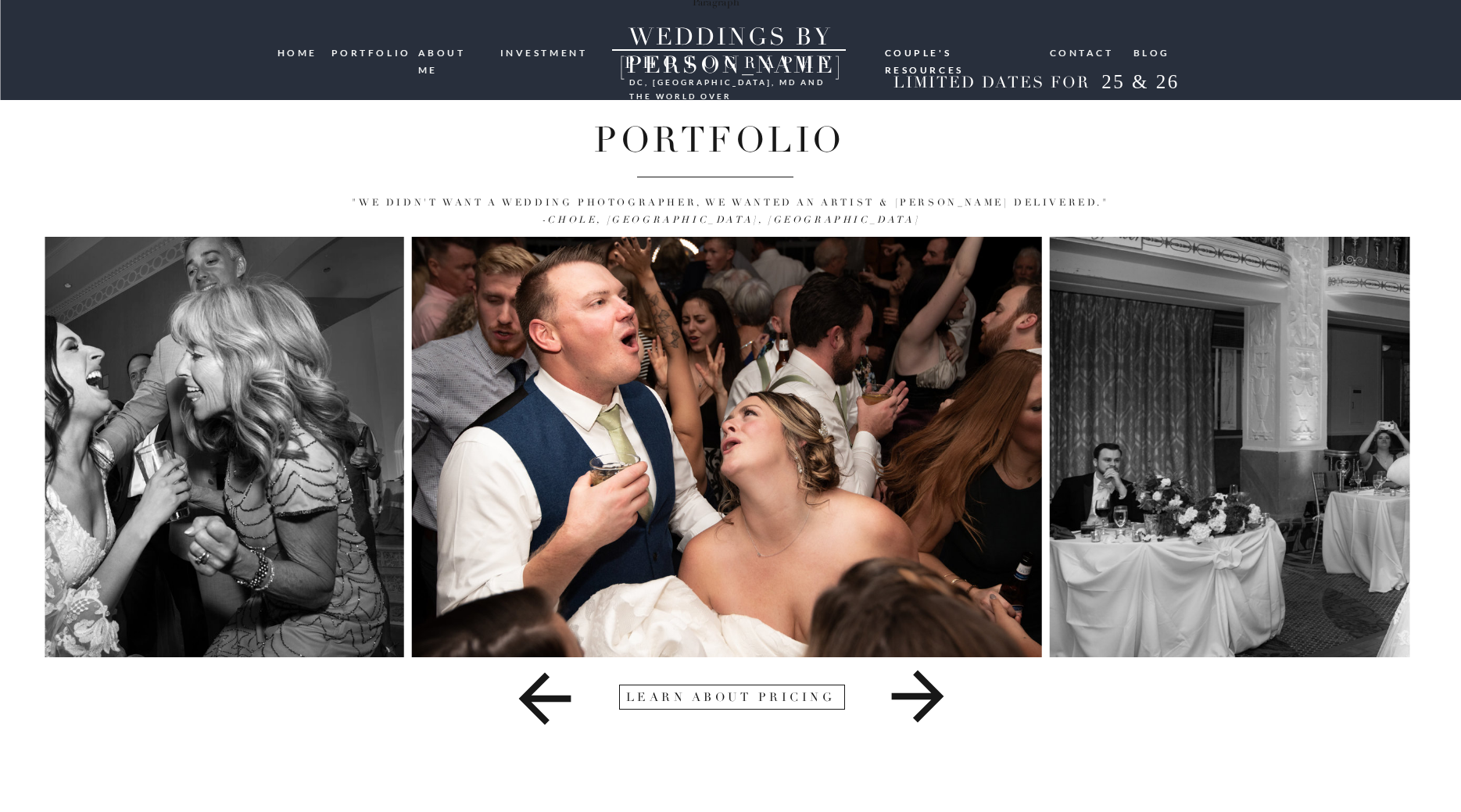
click at [940, 696] on icon at bounding box center [918, 697] width 52 height 52
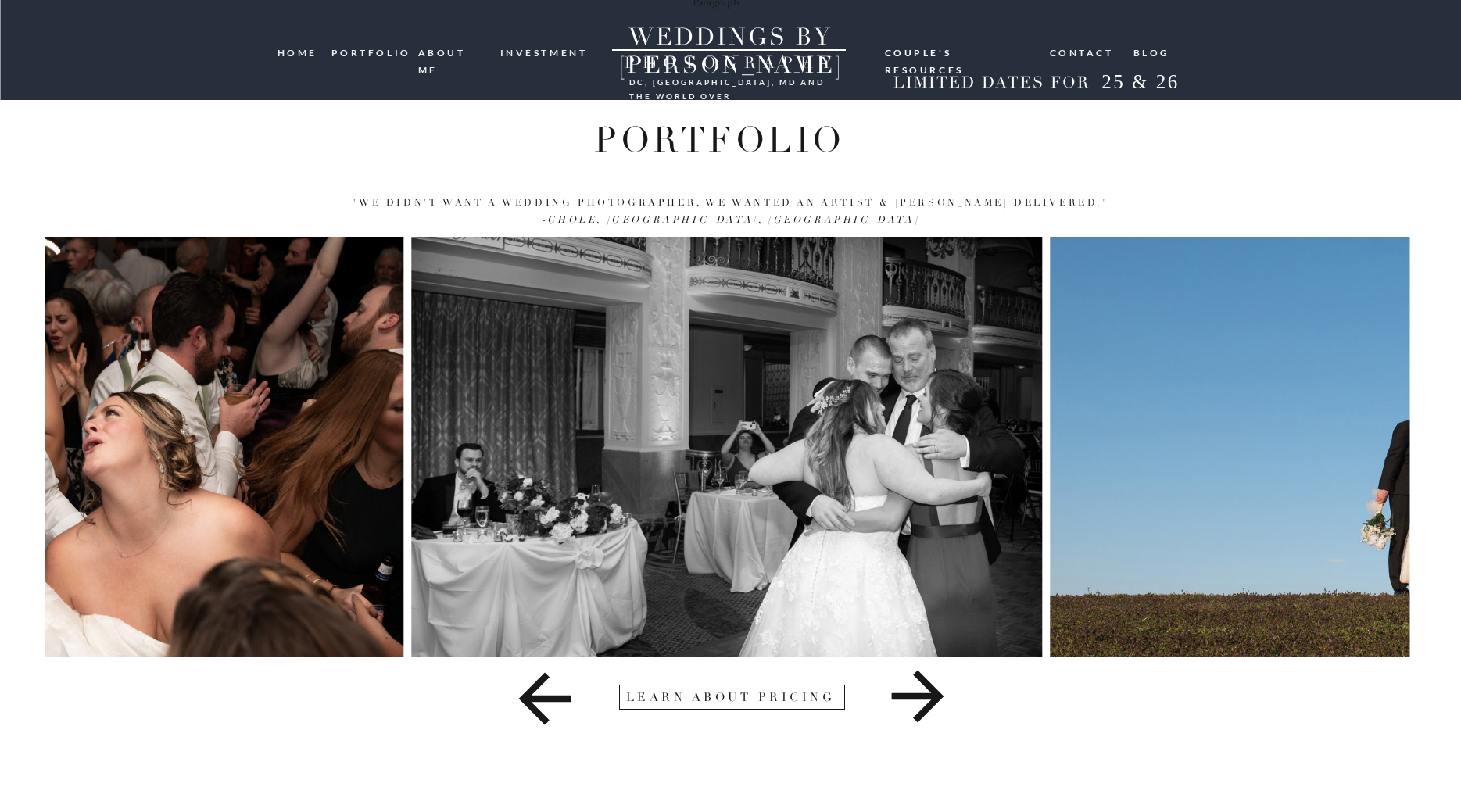
click at [940, 696] on icon at bounding box center [918, 697] width 52 height 52
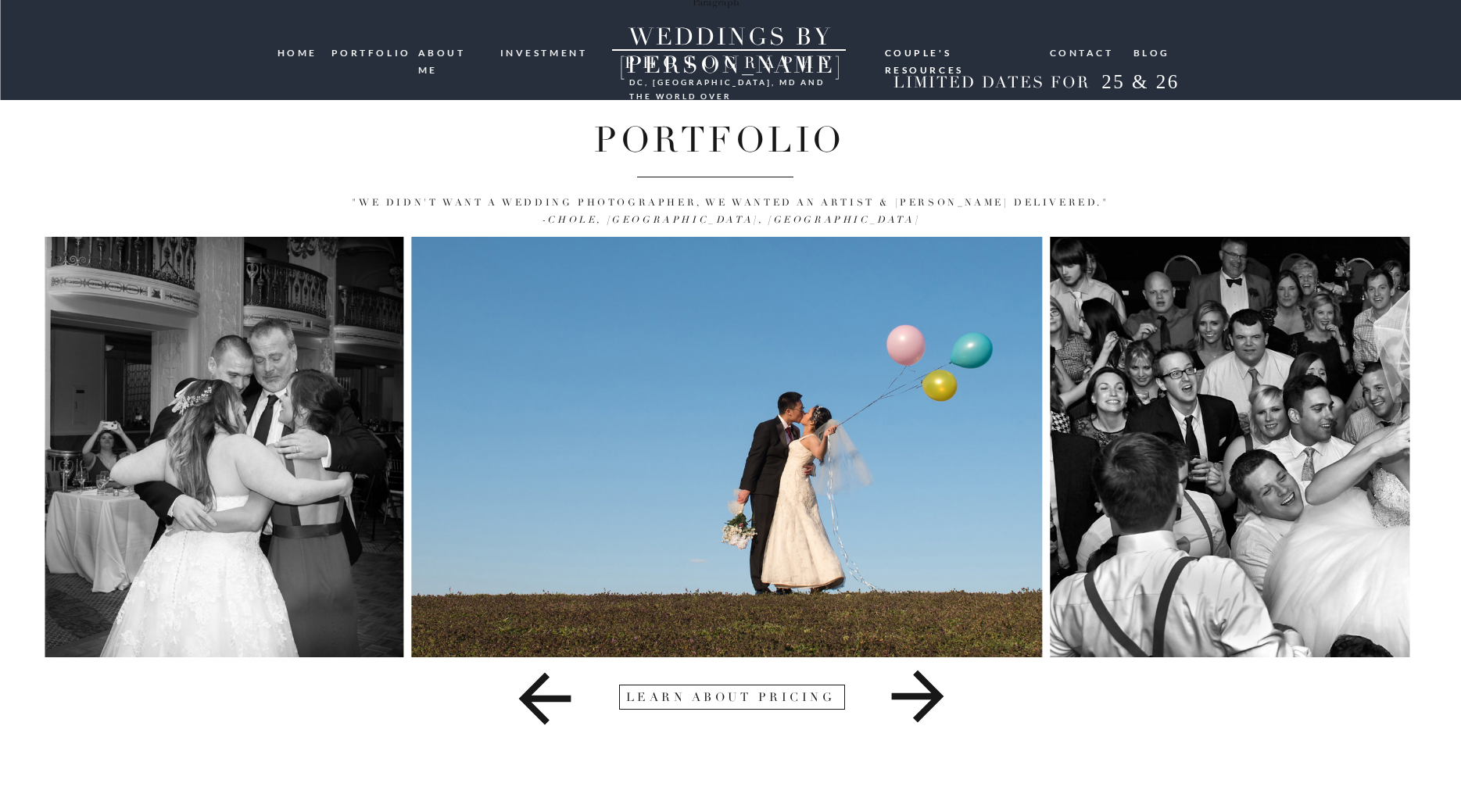
click at [940, 696] on icon at bounding box center [918, 697] width 52 height 52
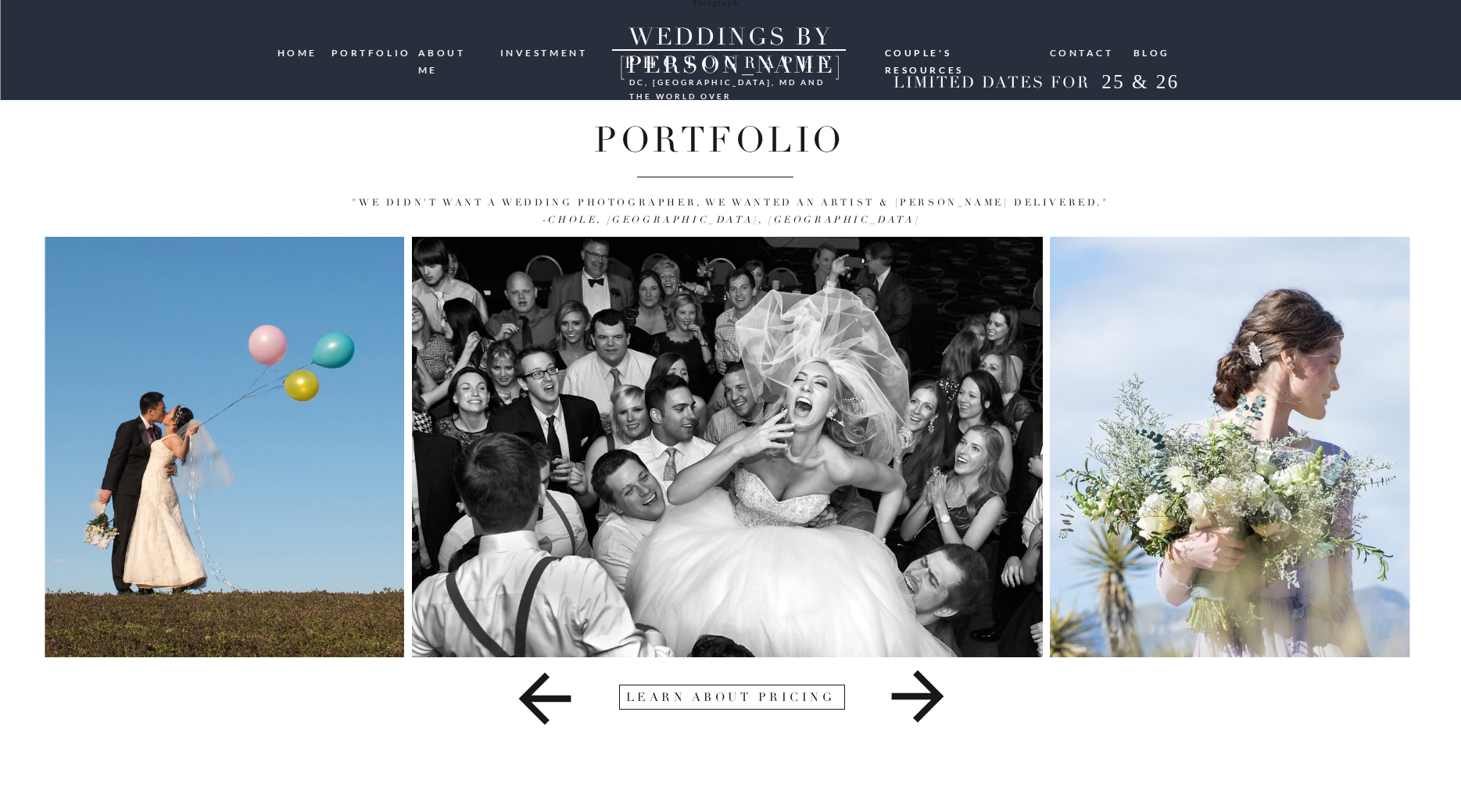
click at [940, 696] on icon at bounding box center [918, 697] width 52 height 52
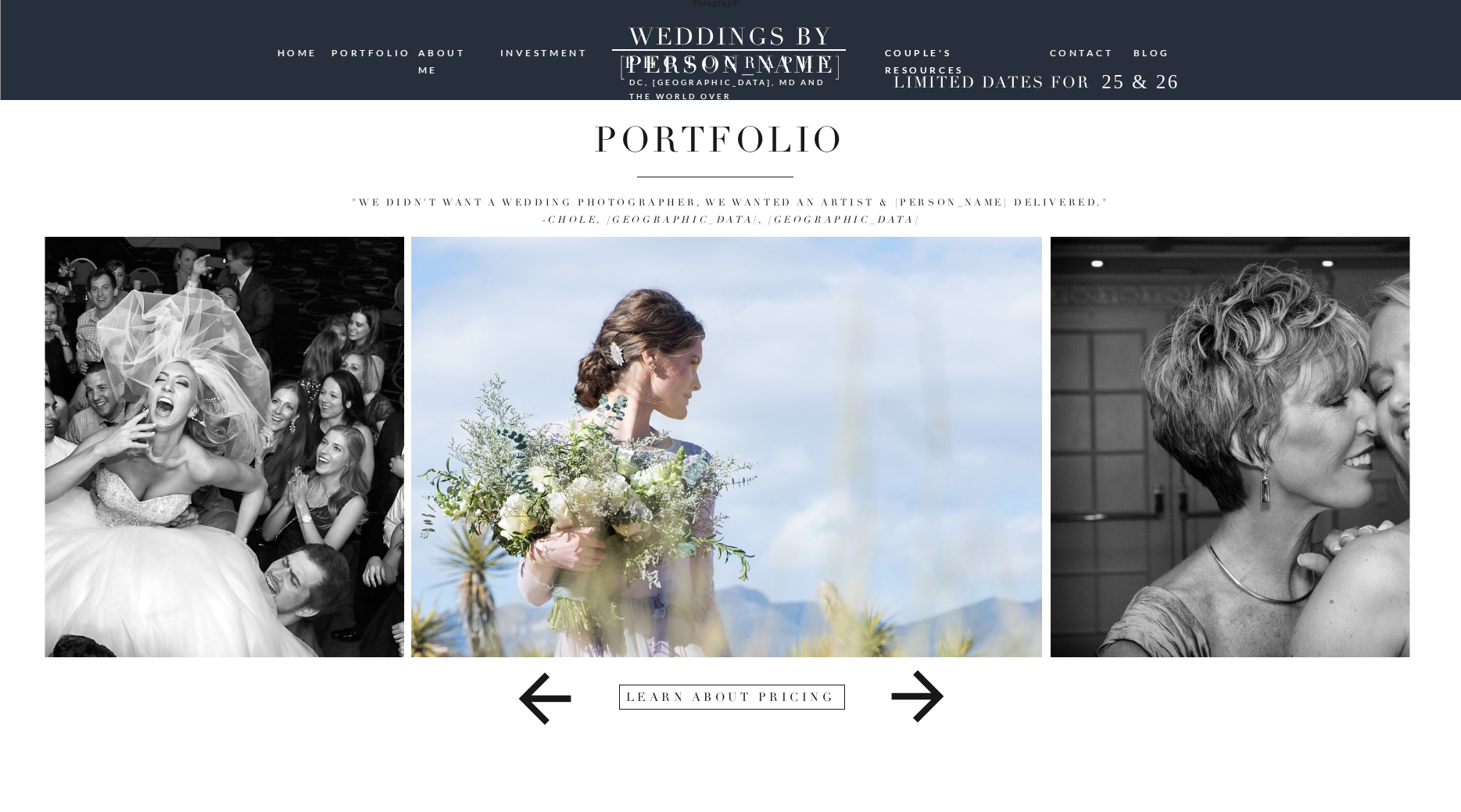
click at [940, 696] on icon at bounding box center [918, 697] width 52 height 52
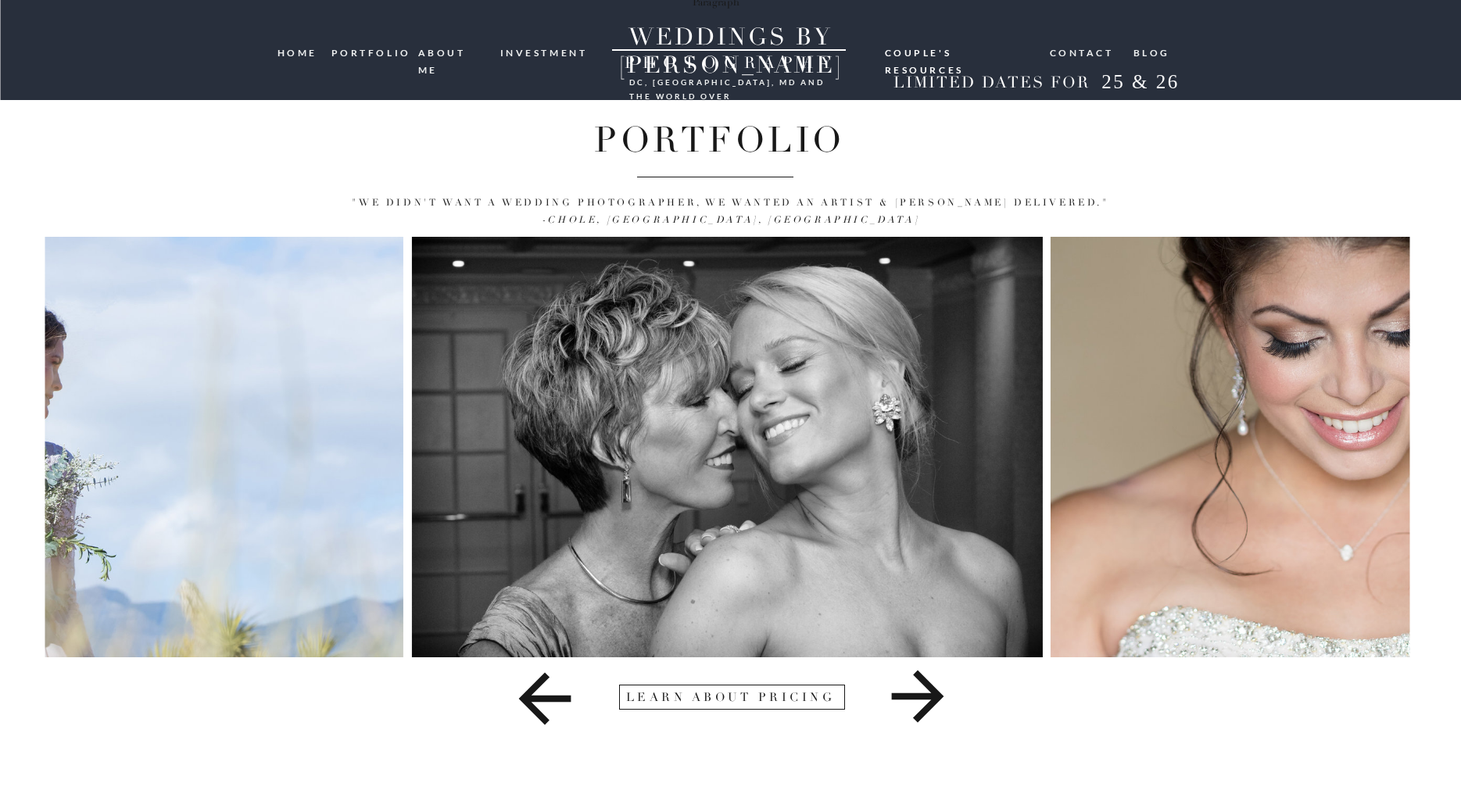
click at [1453, 273] on div "the latest: 07. THE Blog 06. Contact 05. couple's resources 04. investment 02. …" at bounding box center [730, 376] width 1461 height 754
click at [963, 52] on nav "Couple's resources" at bounding box center [961, 51] width 150 height 12
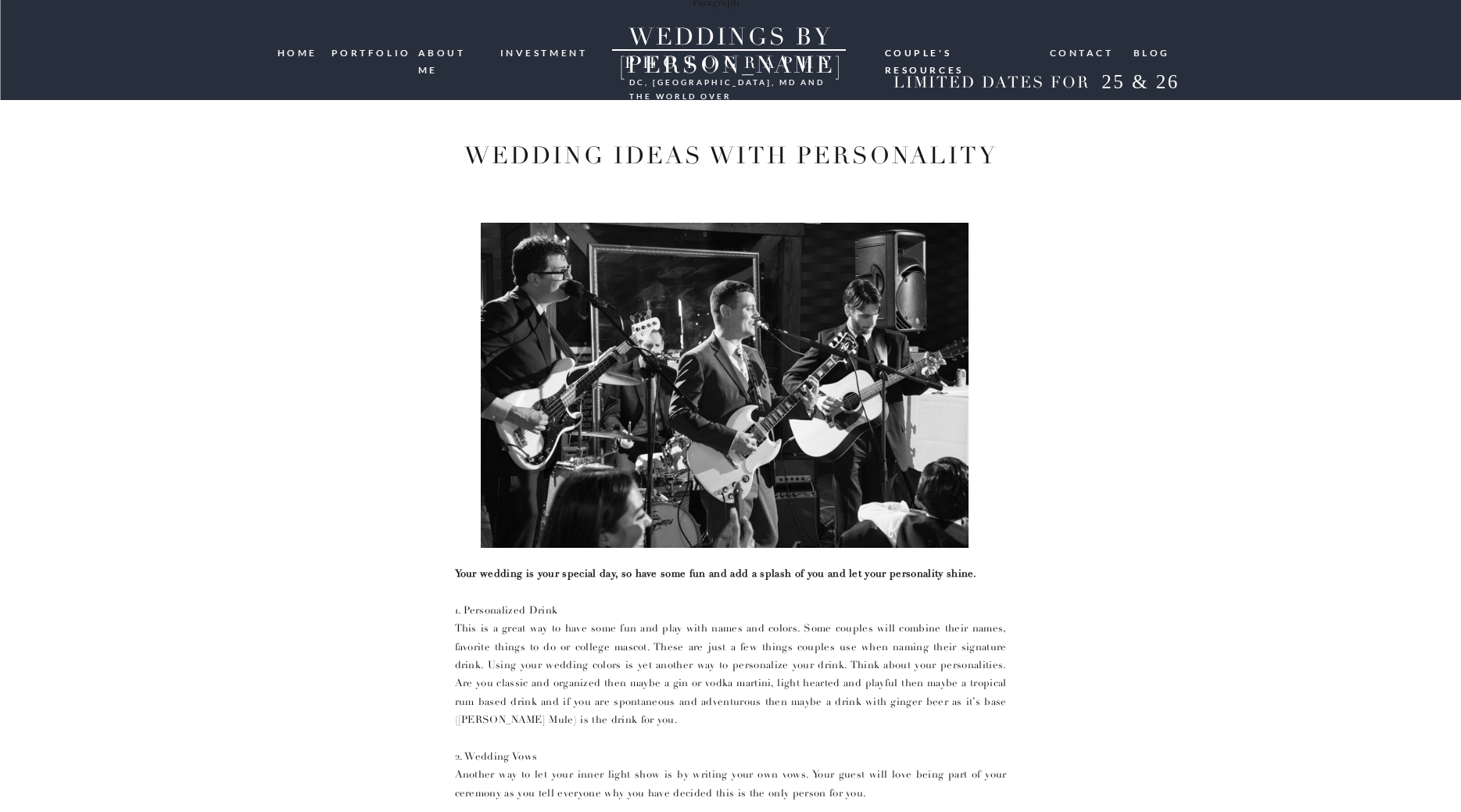
click at [544, 52] on nav "investment" at bounding box center [545, 52] width 89 height 15
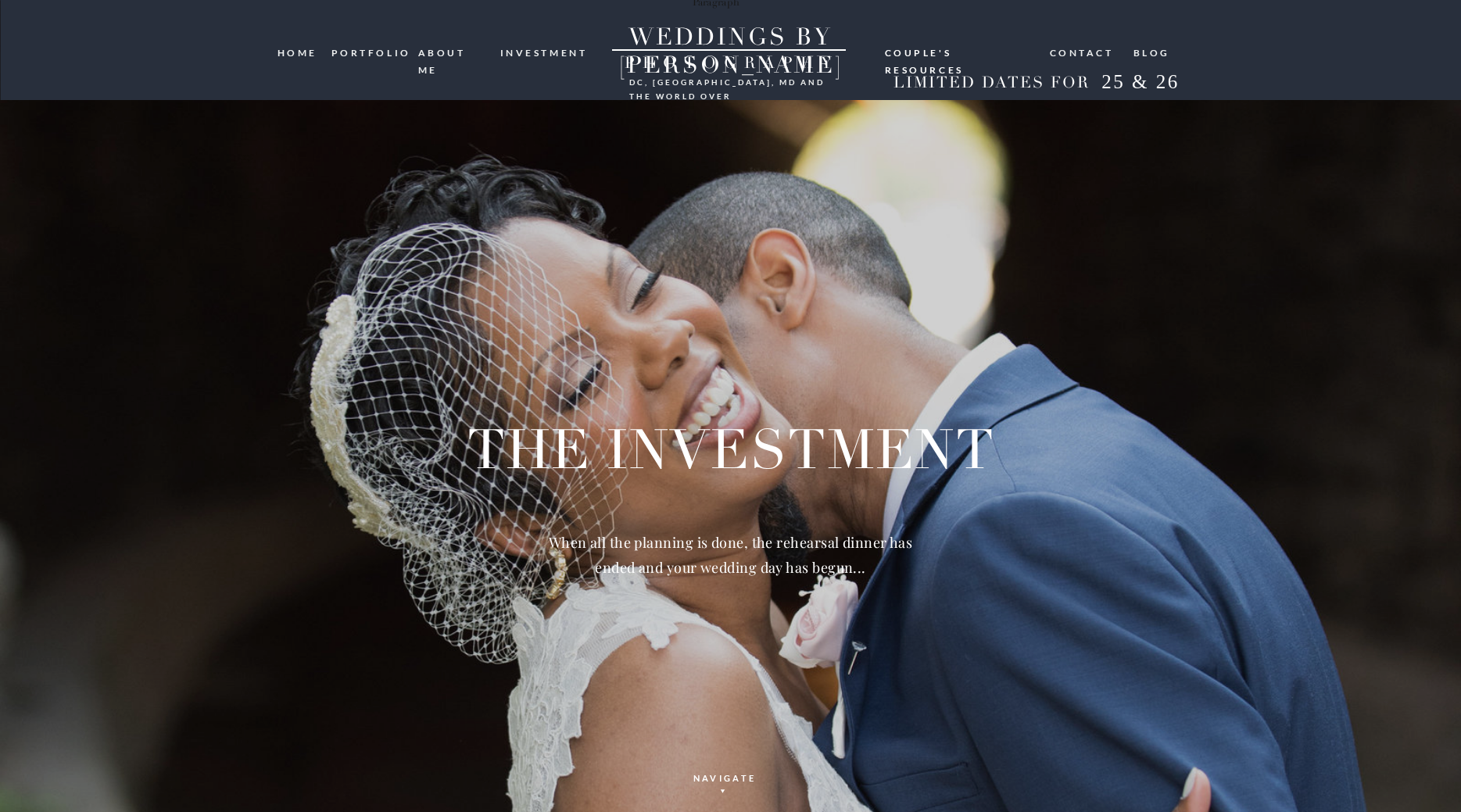
click at [291, 52] on nav "HOME" at bounding box center [299, 52] width 43 height 16
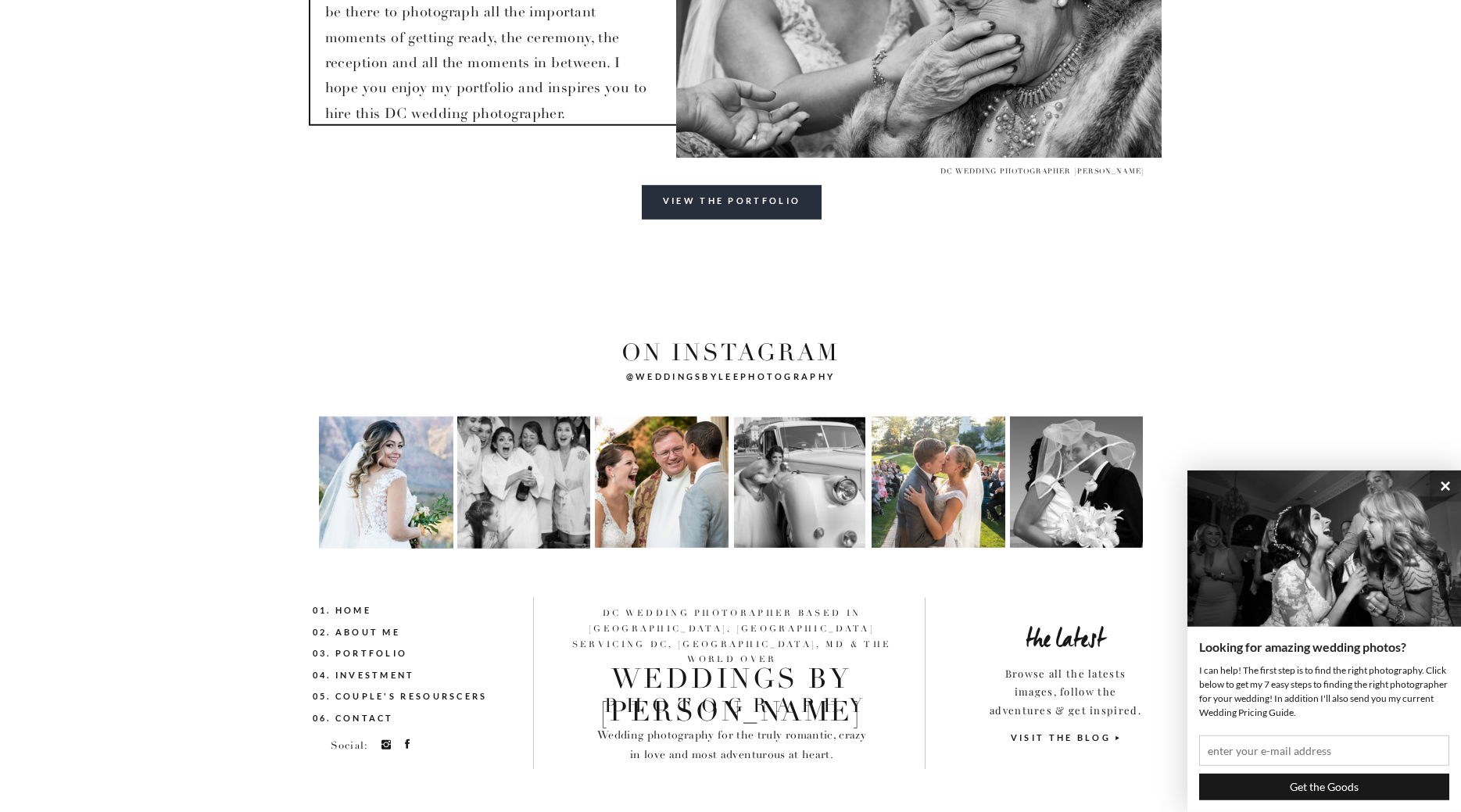
scroll to position [5720, 0]
